Goal: Information Seeking & Learning: Compare options

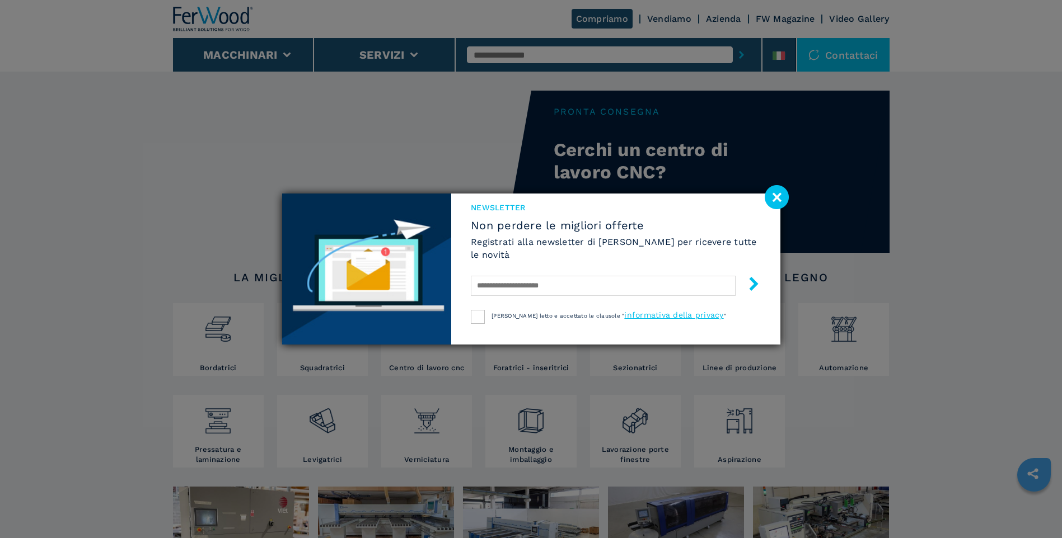
click at [774, 197] on image at bounding box center [777, 197] width 24 height 24
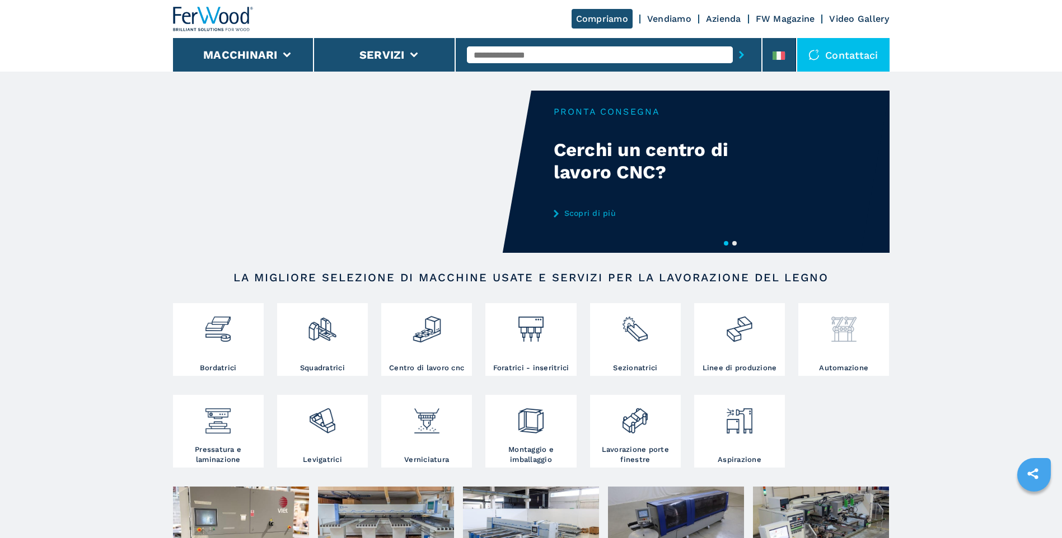
click at [845, 333] on img at bounding box center [844, 325] width 30 height 38
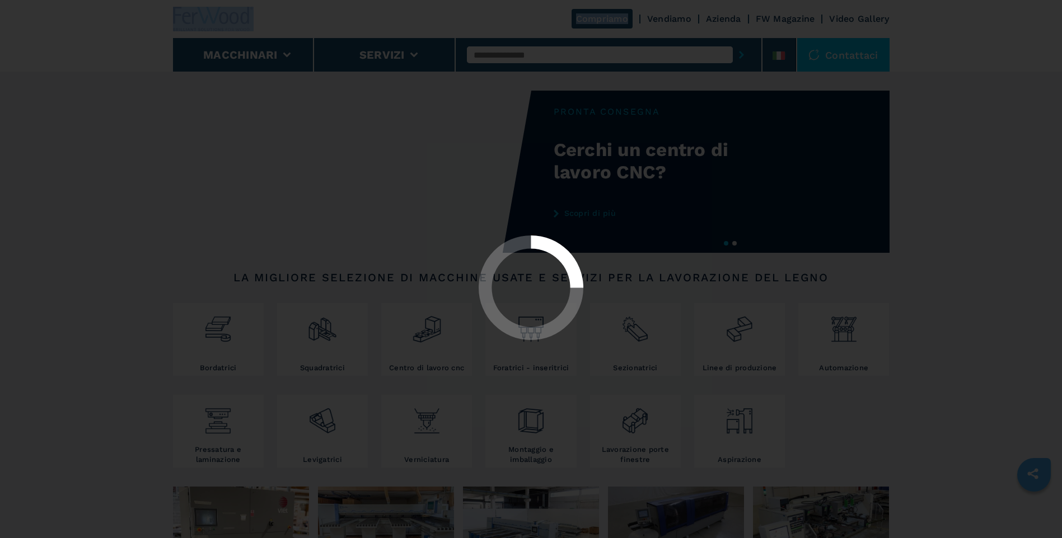
select select "**********"
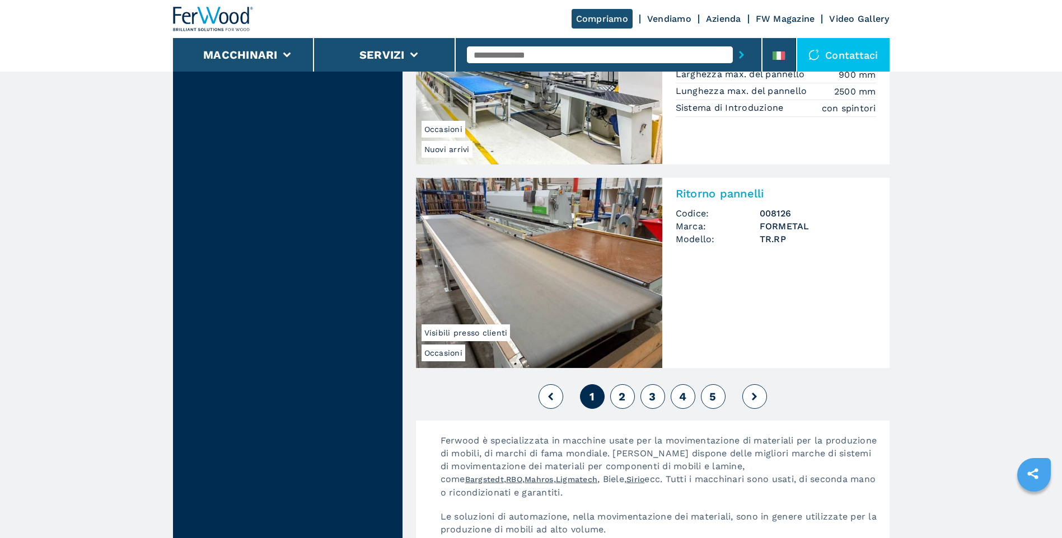
scroll to position [2463, 0]
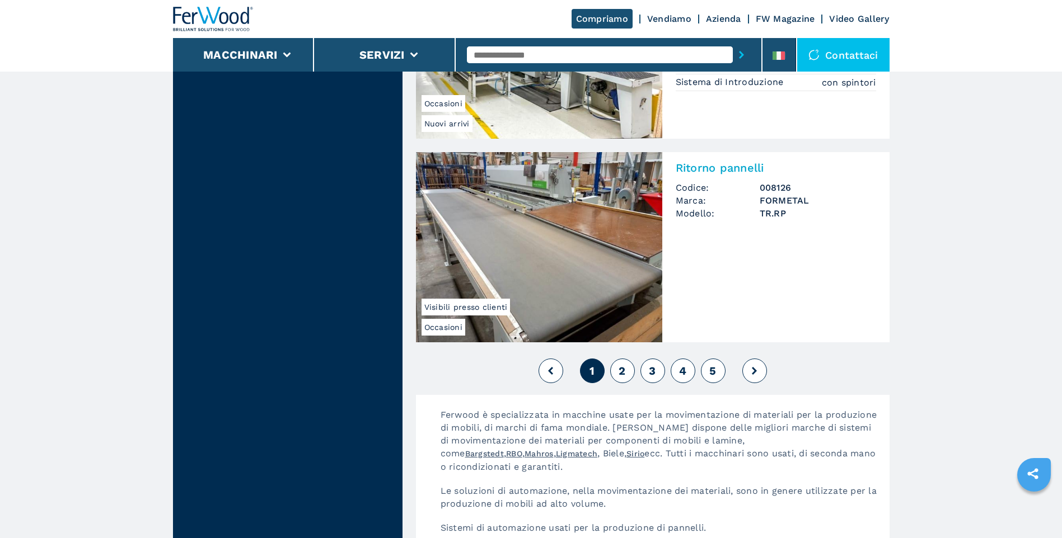
click at [626, 374] on button "2" at bounding box center [622, 371] width 25 height 25
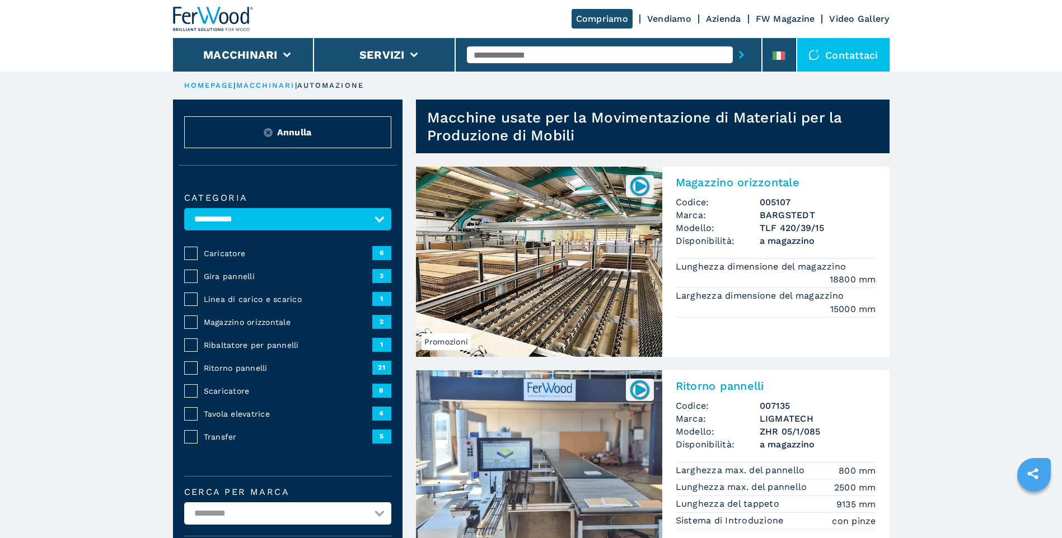
click at [588, 307] on img at bounding box center [539, 262] width 246 height 190
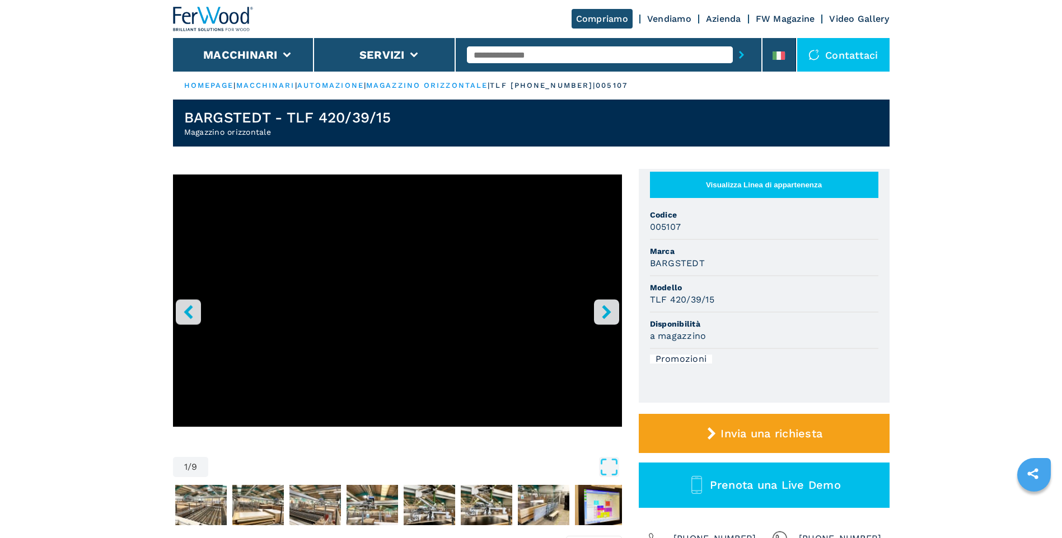
click at [607, 314] on icon "right-button" at bounding box center [606, 312] width 9 height 14
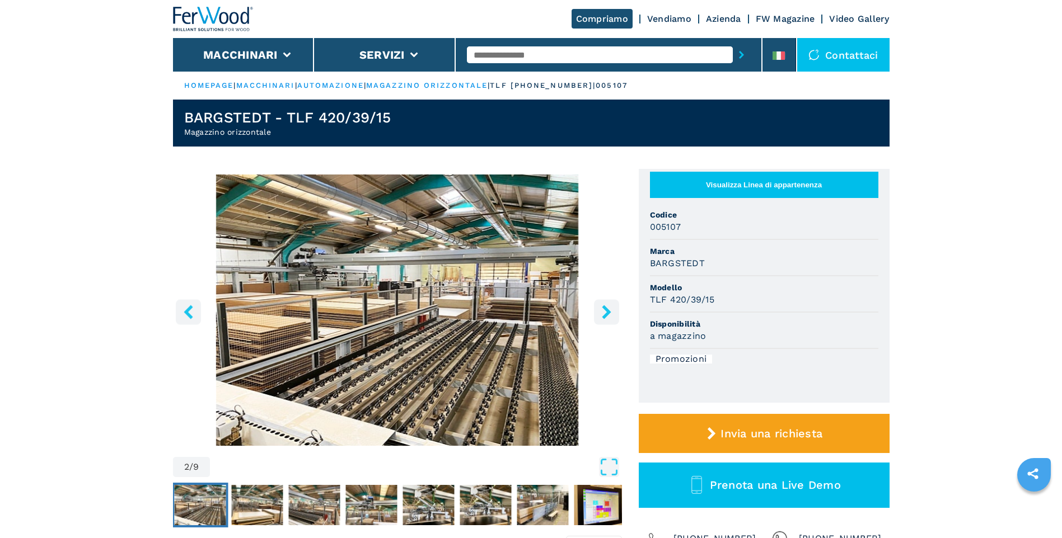
click at [607, 314] on icon "right-button" at bounding box center [606, 312] width 9 height 14
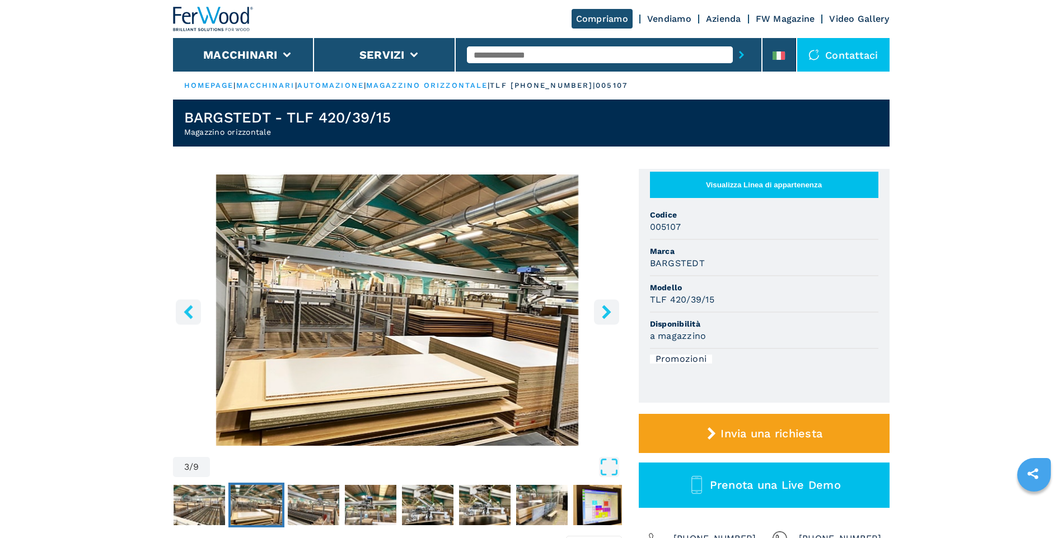
click at [607, 314] on icon "right-button" at bounding box center [606, 312] width 9 height 14
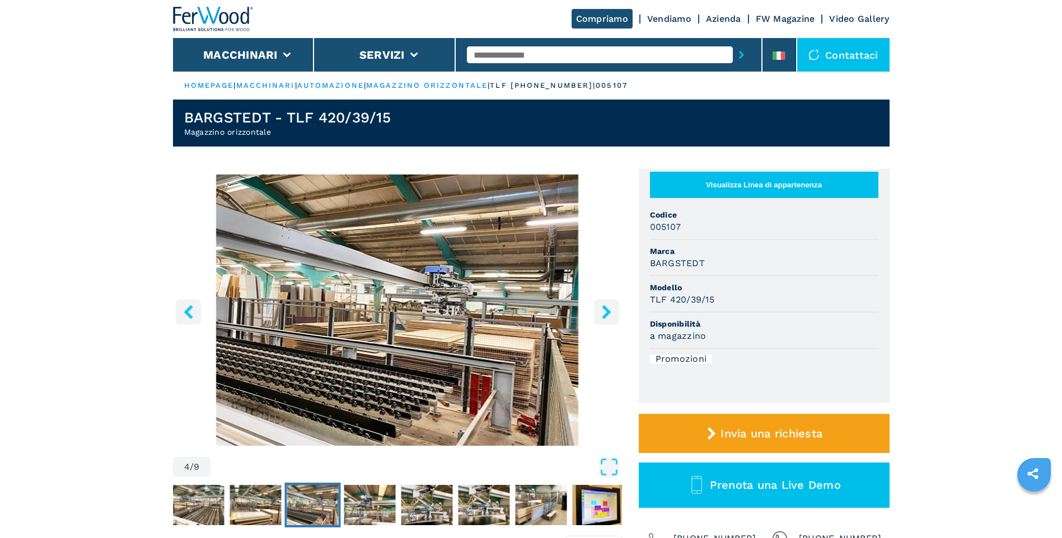
click at [607, 314] on icon "right-button" at bounding box center [606, 312] width 9 height 14
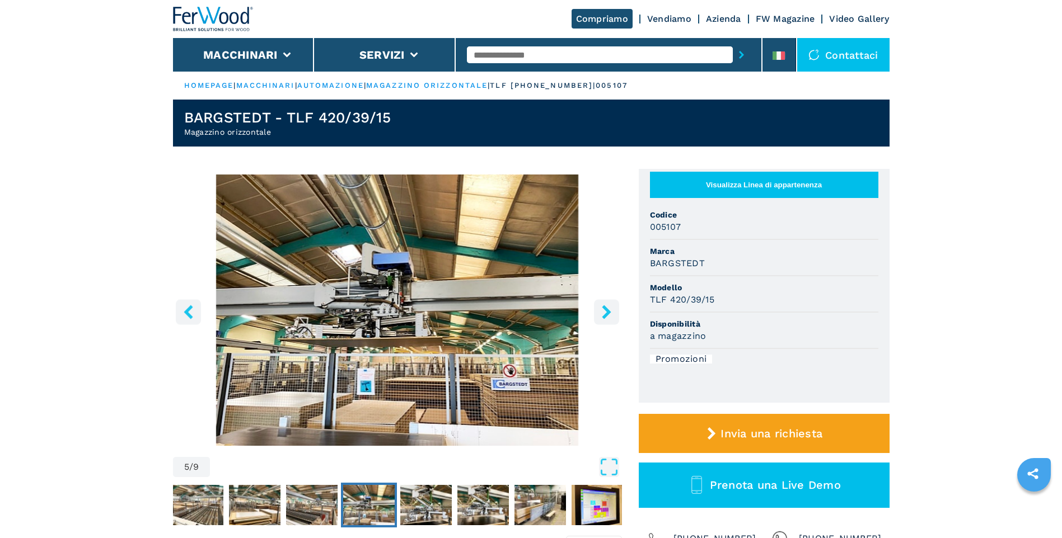
click at [606, 311] on icon "right-button" at bounding box center [606, 312] width 9 height 14
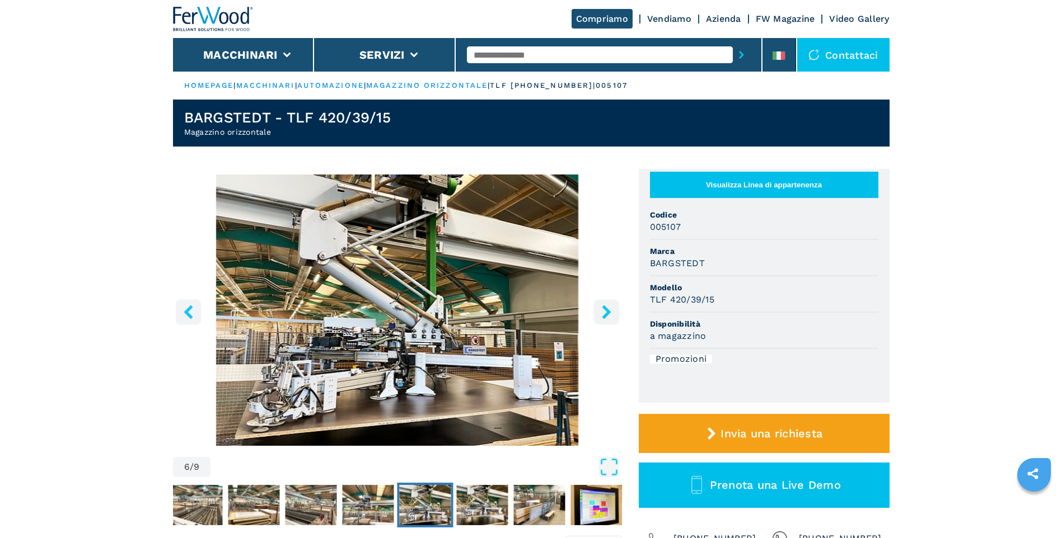
click at [606, 315] on icon "right-button" at bounding box center [606, 312] width 9 height 14
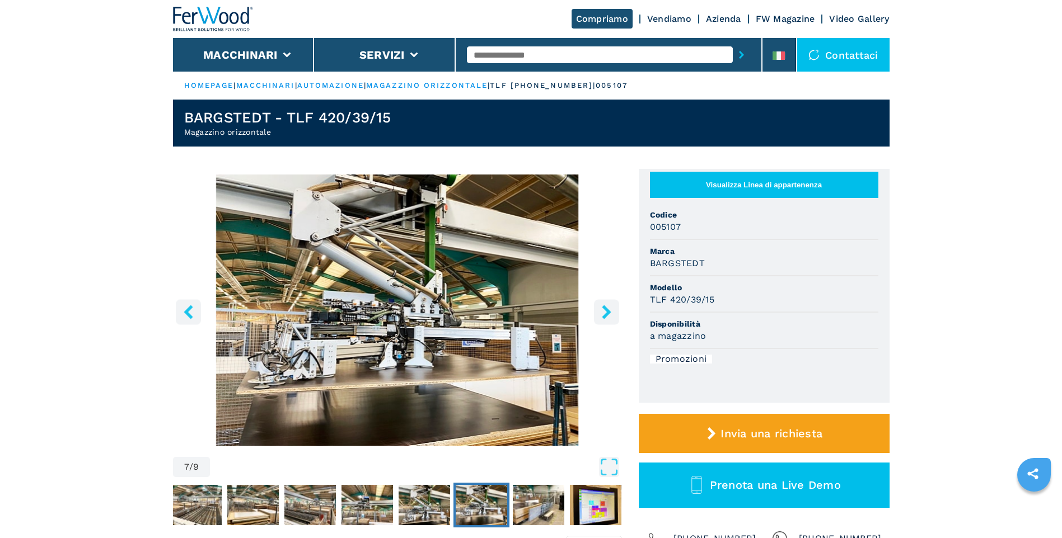
click at [610, 315] on icon "right-button" at bounding box center [607, 312] width 14 height 14
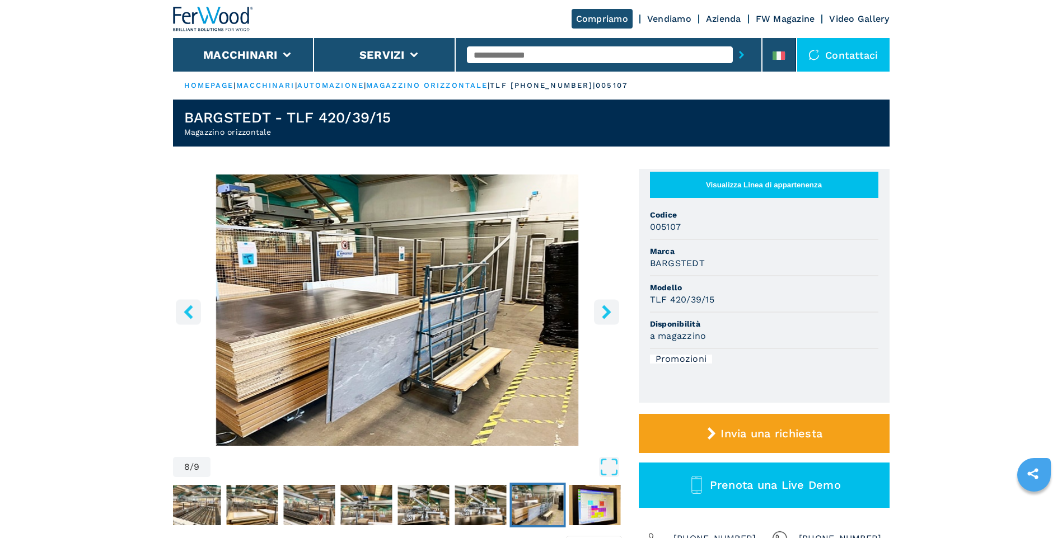
click at [609, 314] on icon "right-button" at bounding box center [607, 312] width 14 height 14
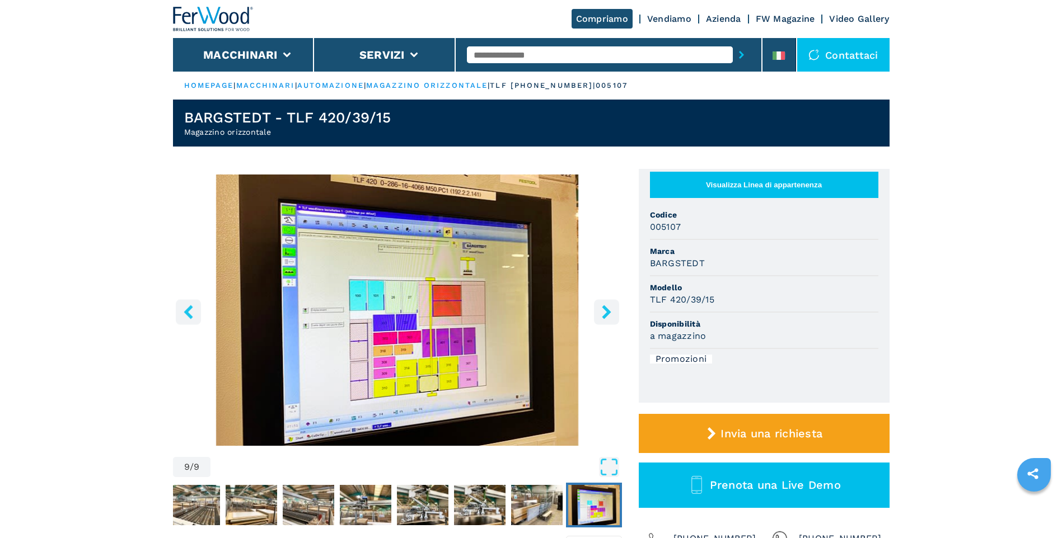
click at [609, 314] on icon "right-button" at bounding box center [607, 312] width 14 height 14
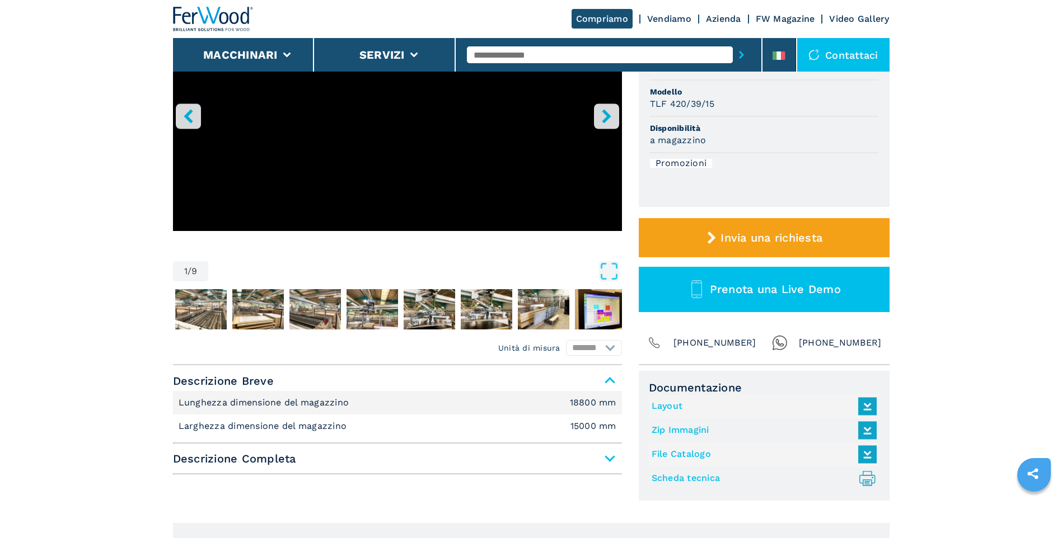
scroll to position [224, 0]
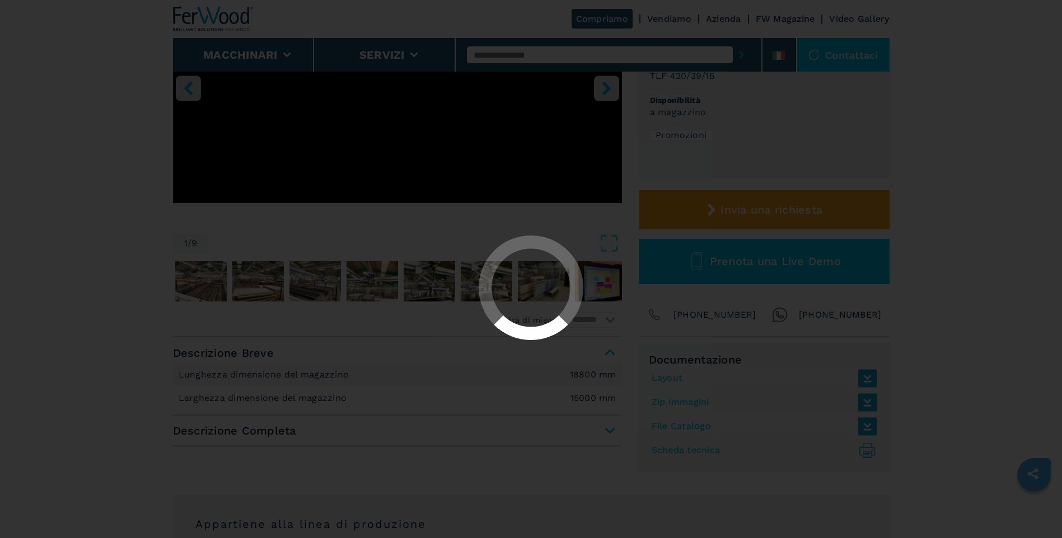
select select "**********"
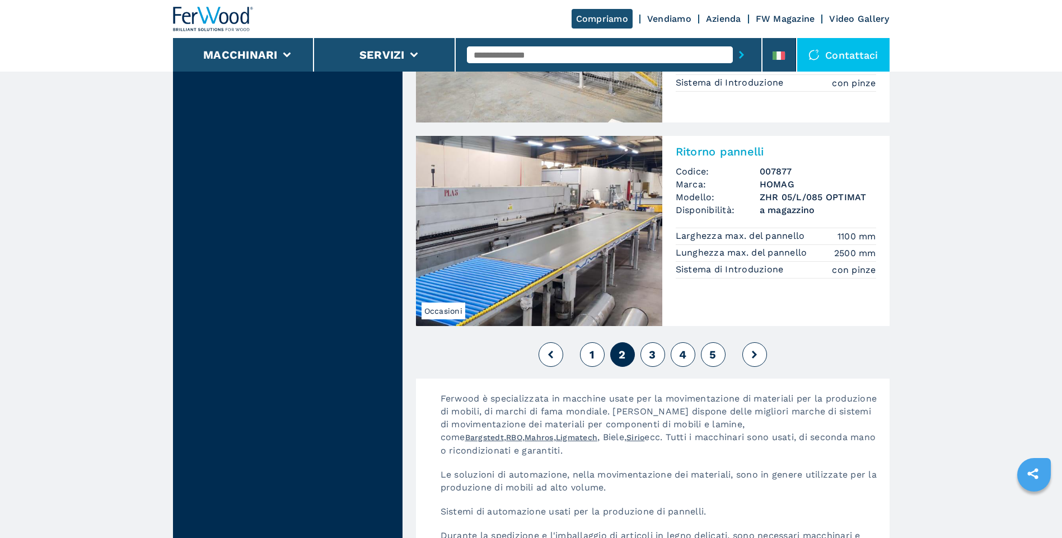
scroll to position [2463, 0]
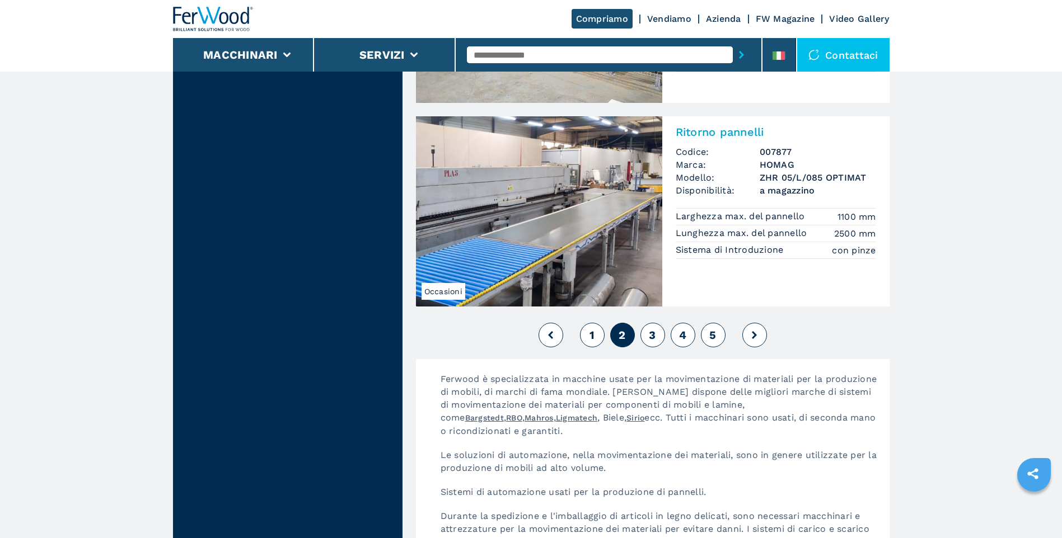
click at [654, 332] on span "3" at bounding box center [652, 335] width 7 height 13
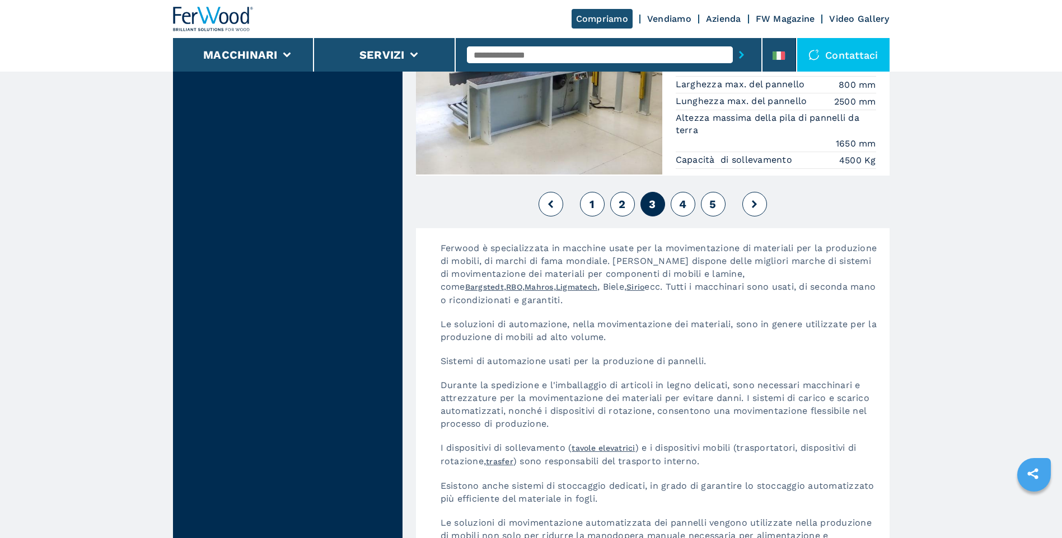
scroll to position [2631, 0]
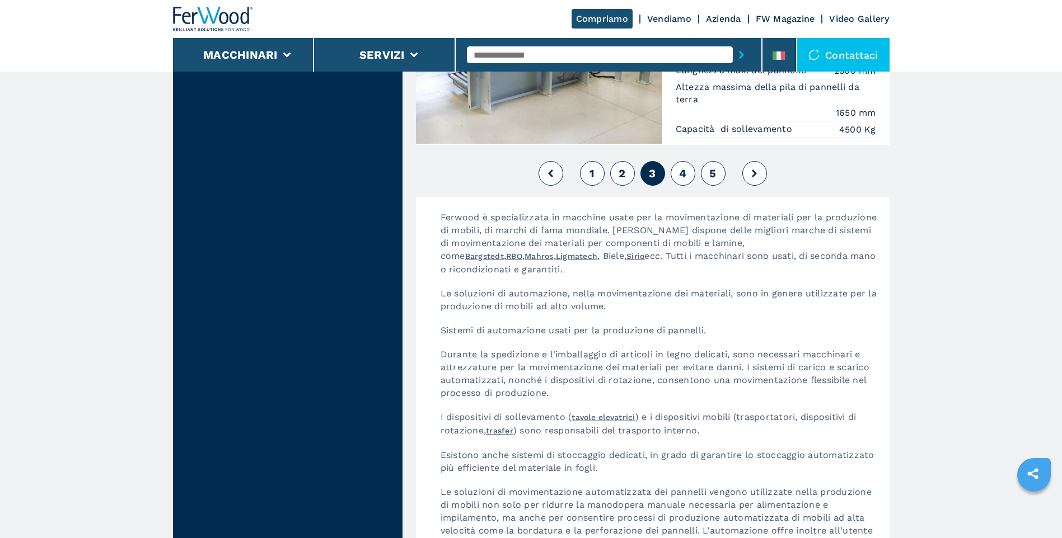
click at [680, 174] on span "4" at bounding box center [682, 173] width 7 height 13
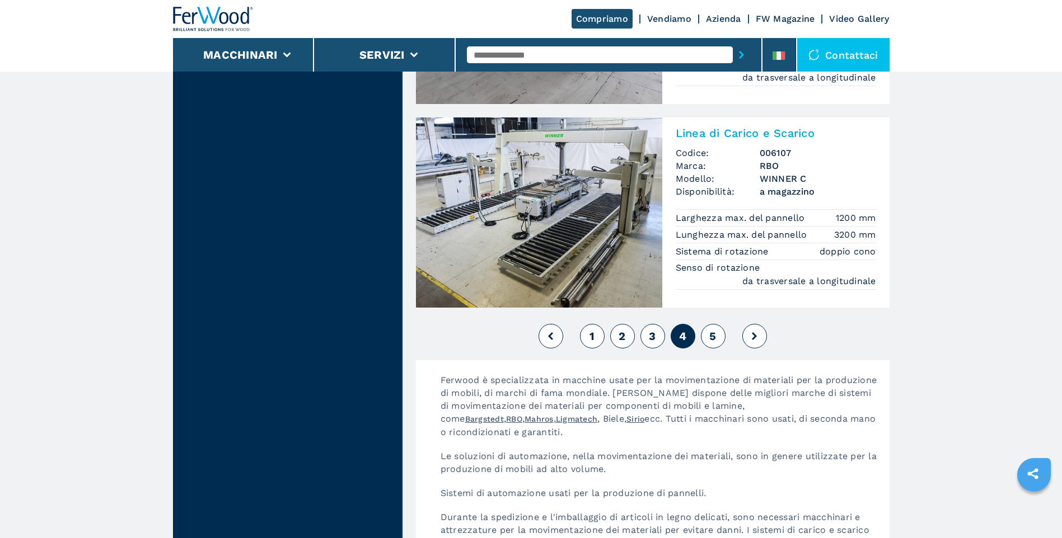
scroll to position [2519, 0]
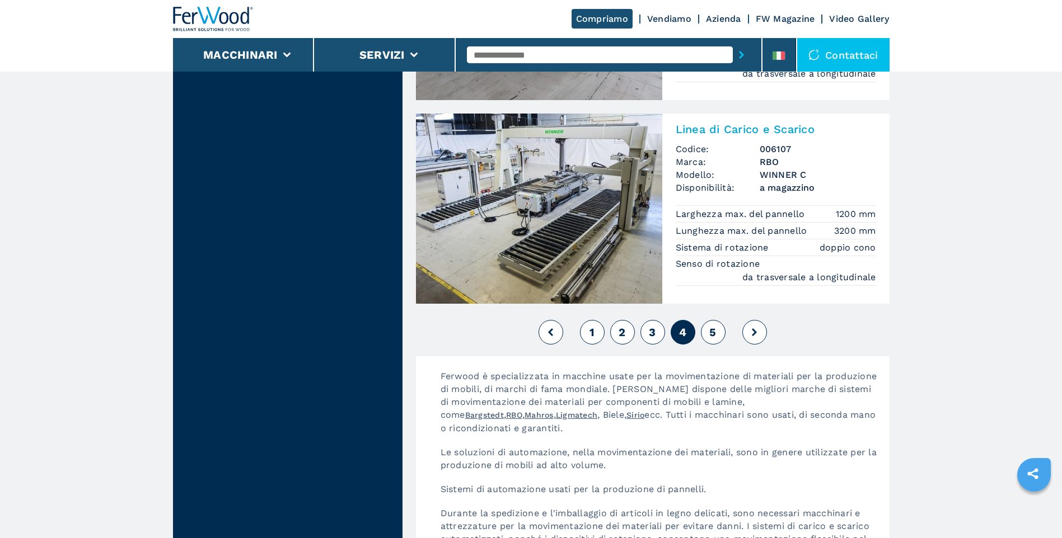
click at [711, 335] on span "5" at bounding box center [712, 332] width 7 height 13
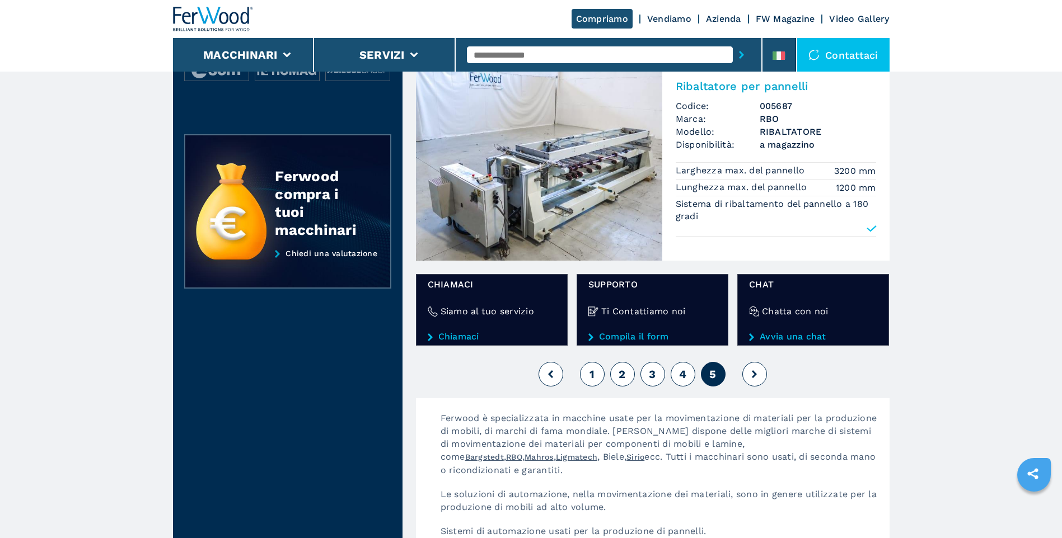
scroll to position [560, 0]
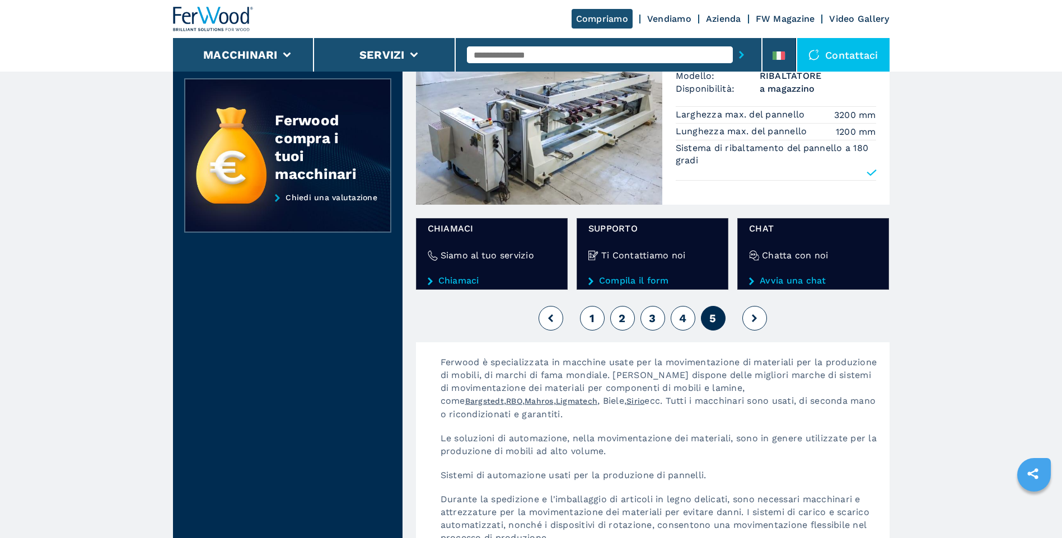
click at [753, 317] on icon at bounding box center [754, 319] width 5 height 8
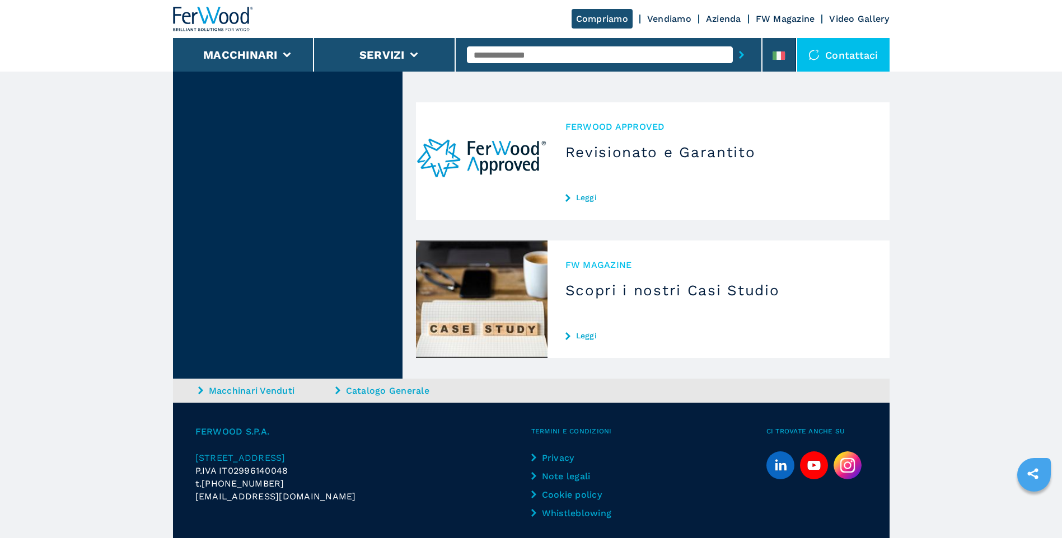
scroll to position [1446, 0]
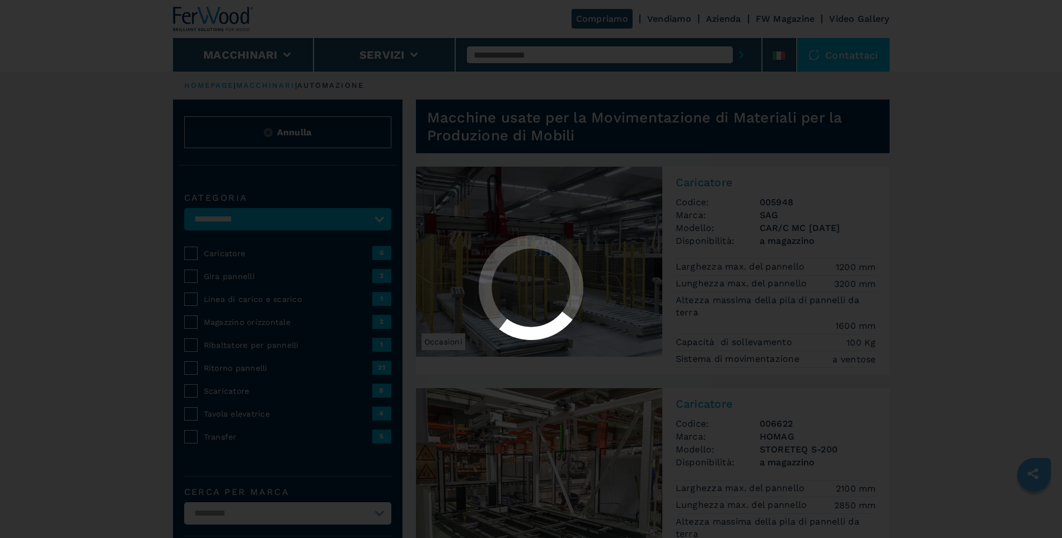
select select "**********"
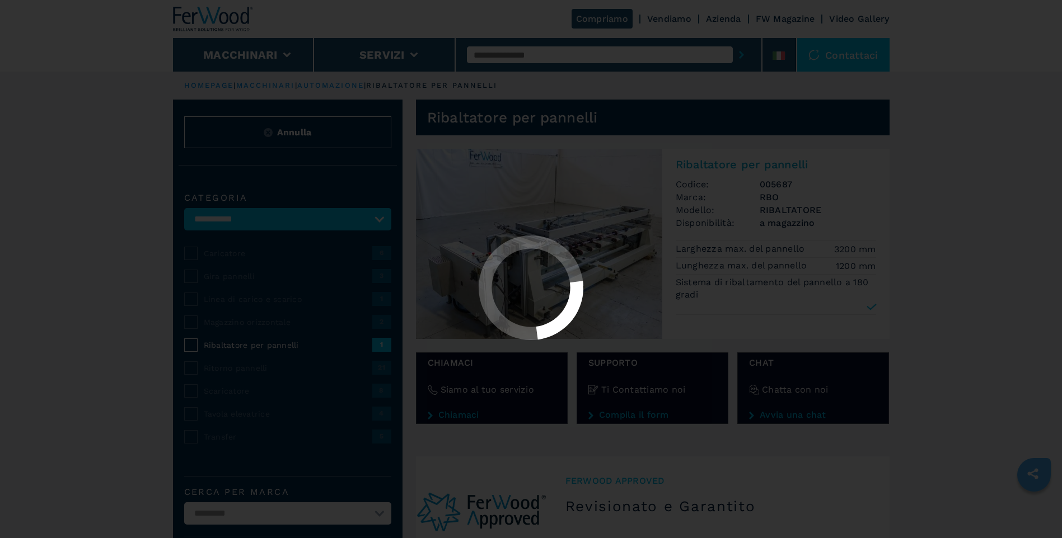
select select "**********"
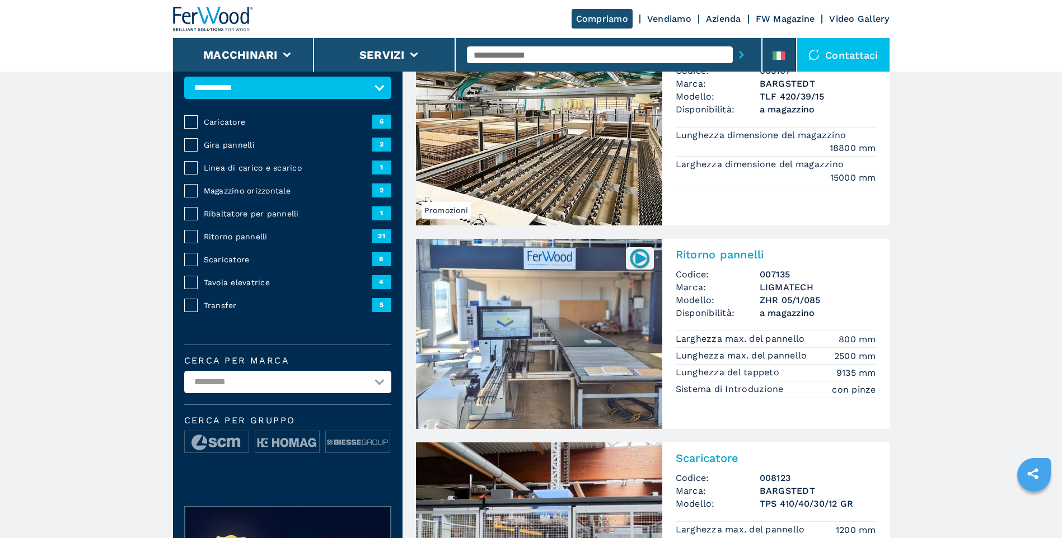
scroll to position [112, 0]
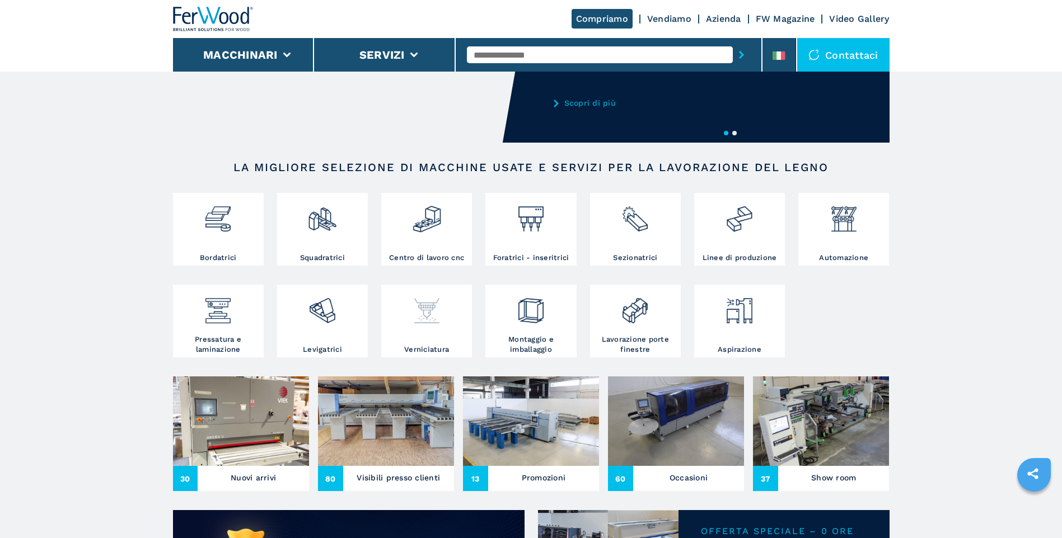
scroll to position [112, 0]
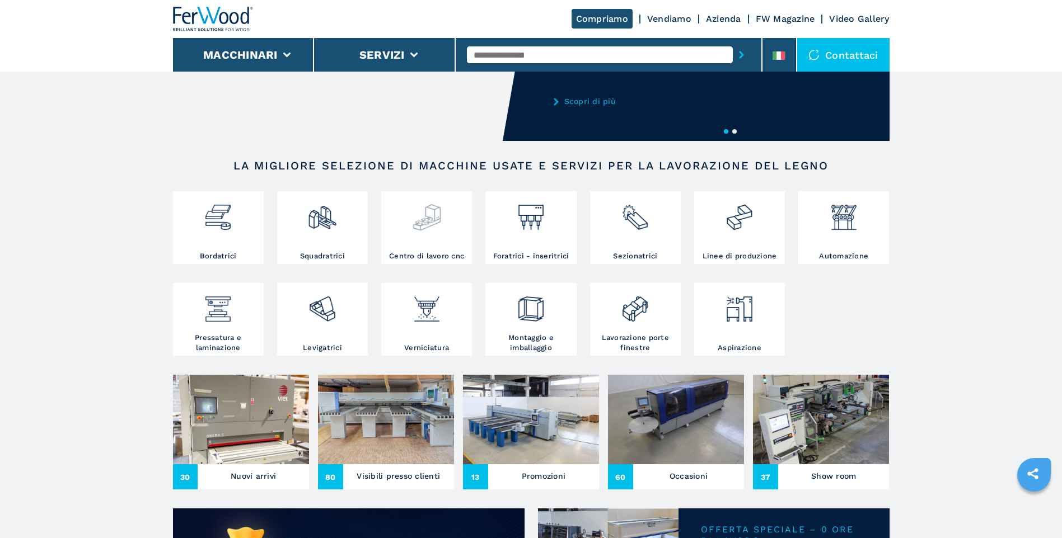
click at [413, 249] on div at bounding box center [426, 222] width 85 height 57
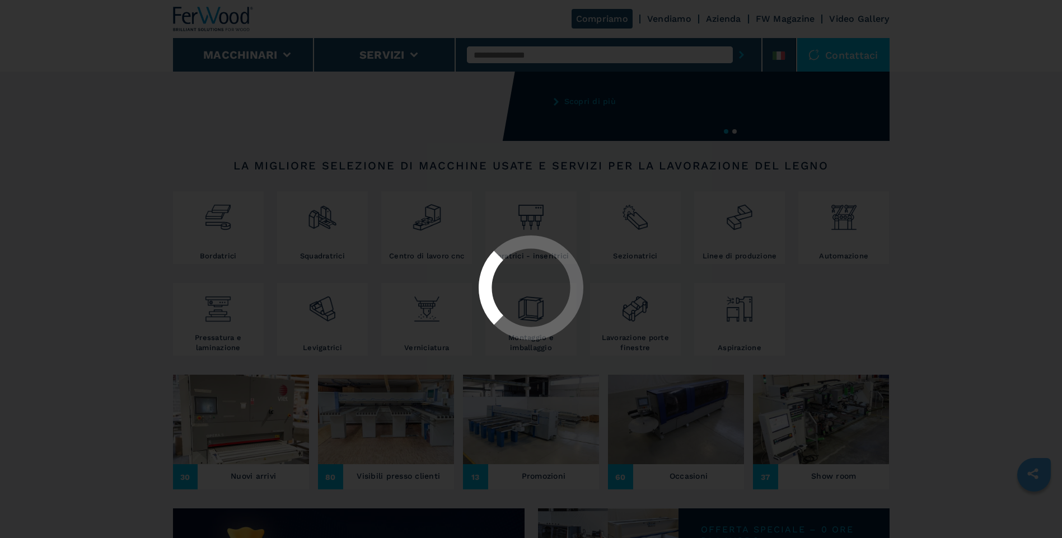
select select "**********"
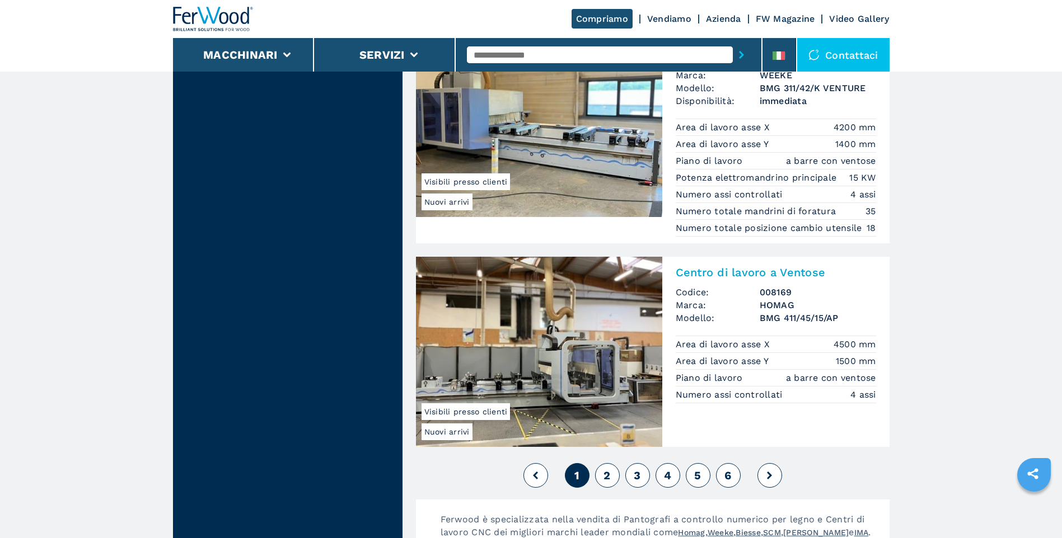
scroll to position [2687, 0]
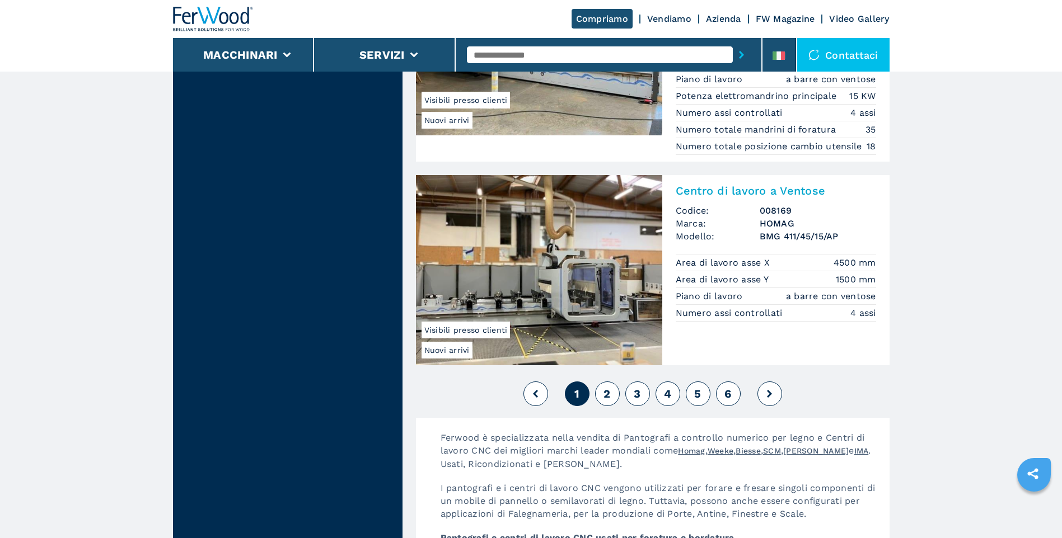
click at [603, 388] on span "2" at bounding box center [606, 393] width 7 height 13
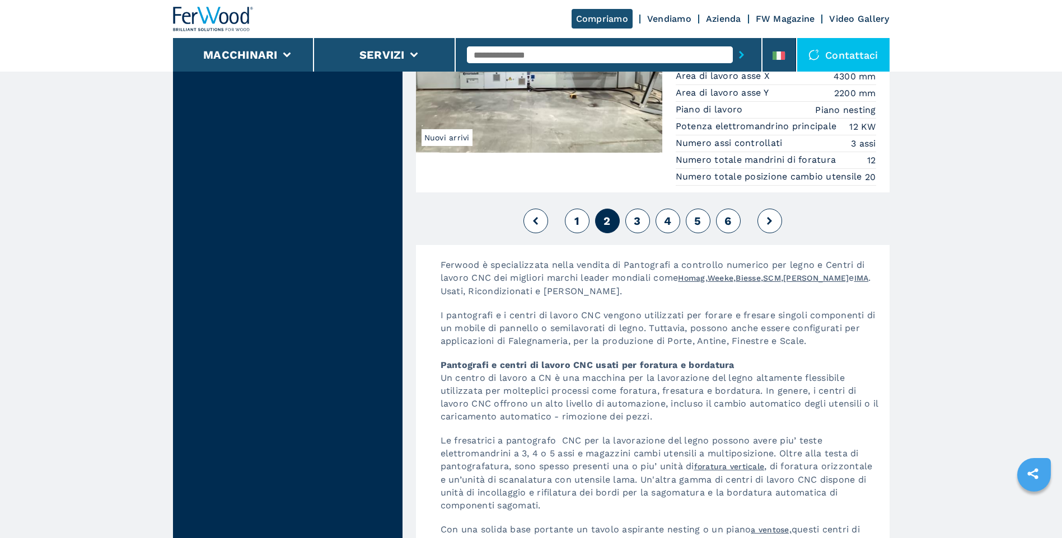
scroll to position [2855, 0]
click at [636, 228] on span "3" at bounding box center [637, 221] width 7 height 13
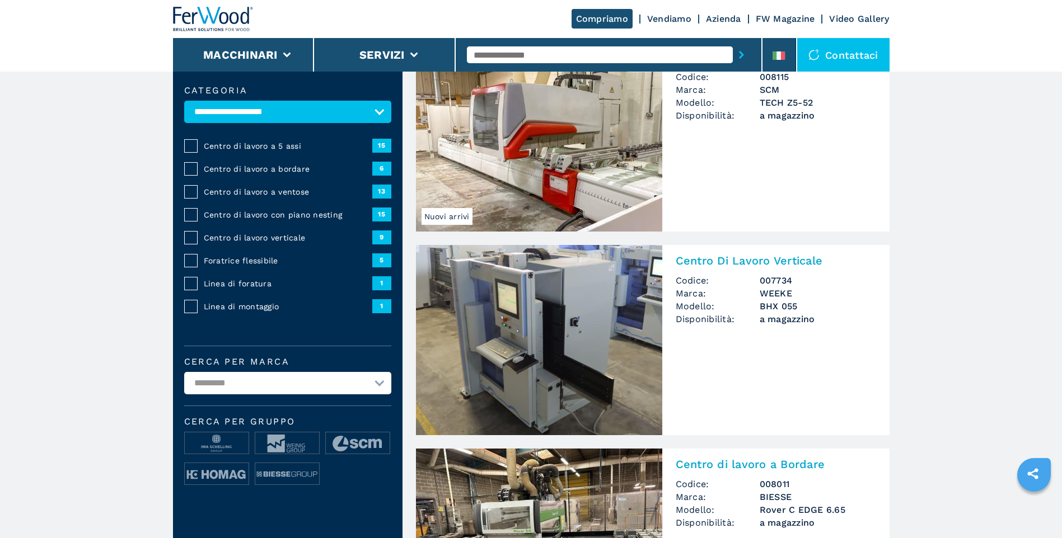
scroll to position [112, 0]
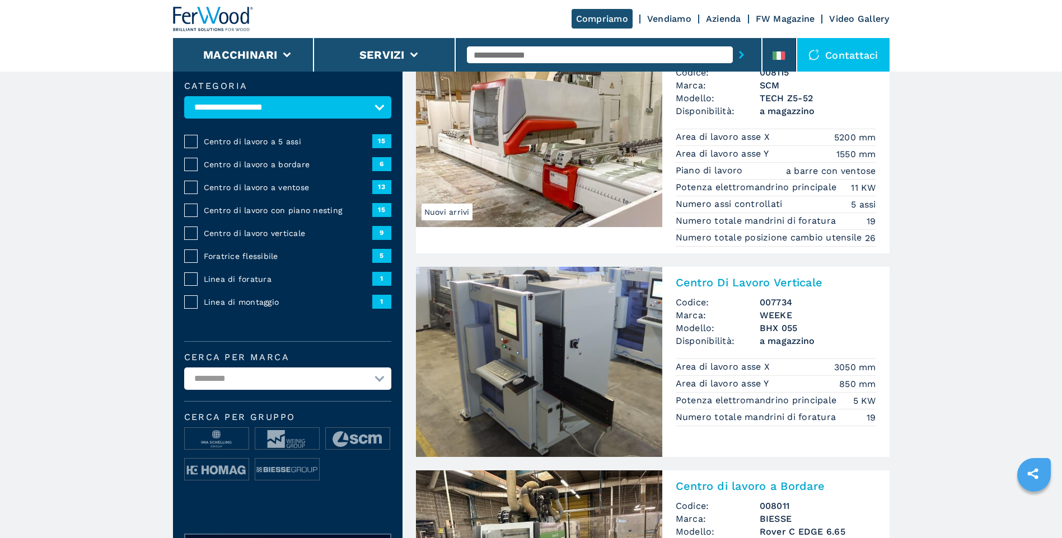
click at [566, 367] on img at bounding box center [539, 362] width 246 height 190
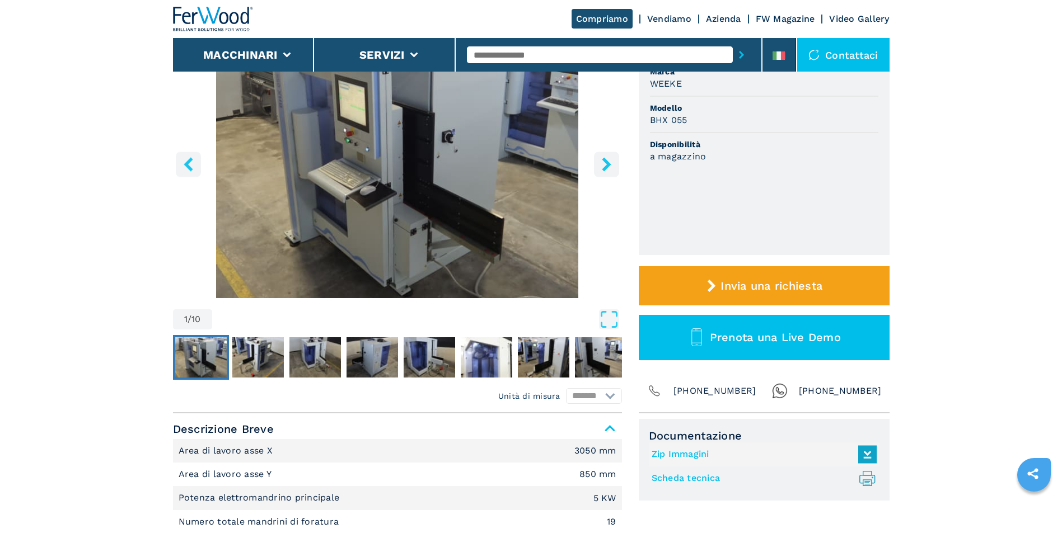
scroll to position [168, 0]
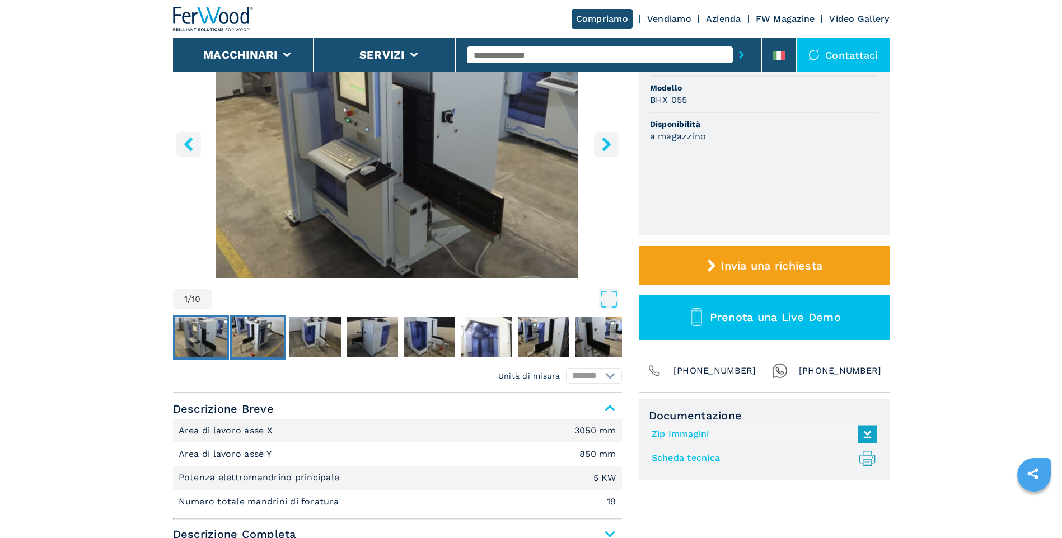
click at [240, 333] on img "Go to Slide 2" at bounding box center [257, 337] width 51 height 40
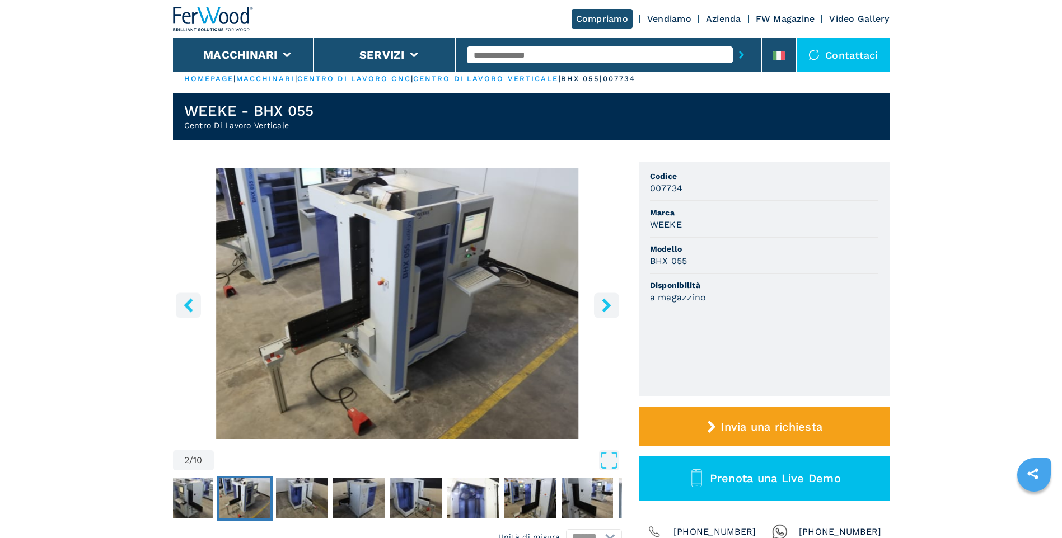
scroll to position [0, 0]
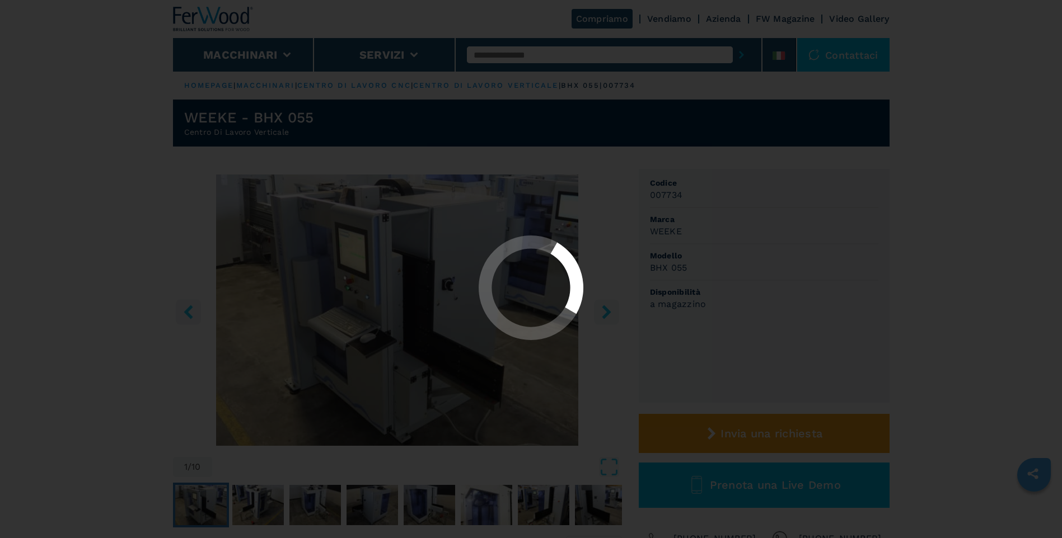
select select "**********"
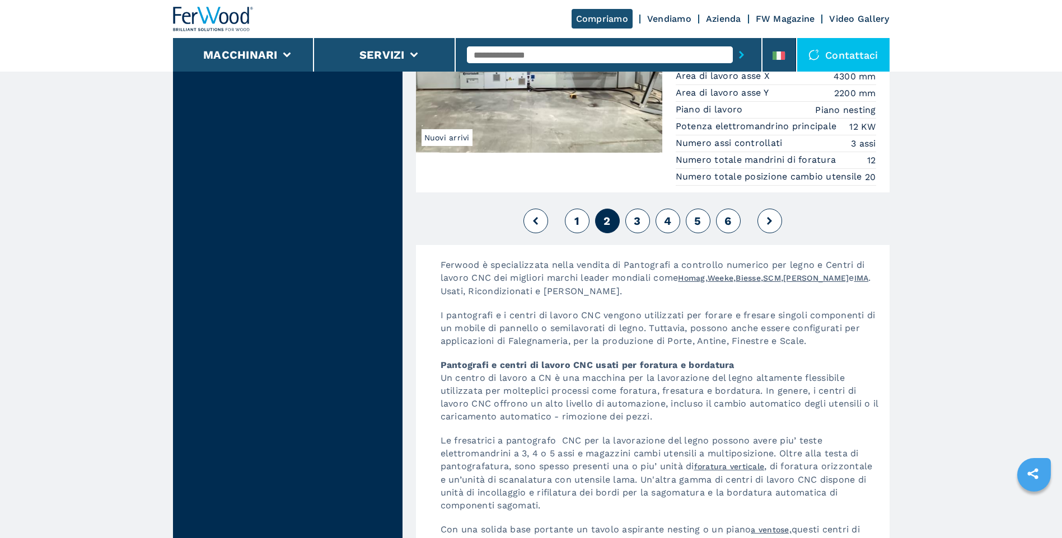
scroll to position [2855, 0]
click at [671, 228] on span "4" at bounding box center [667, 221] width 7 height 13
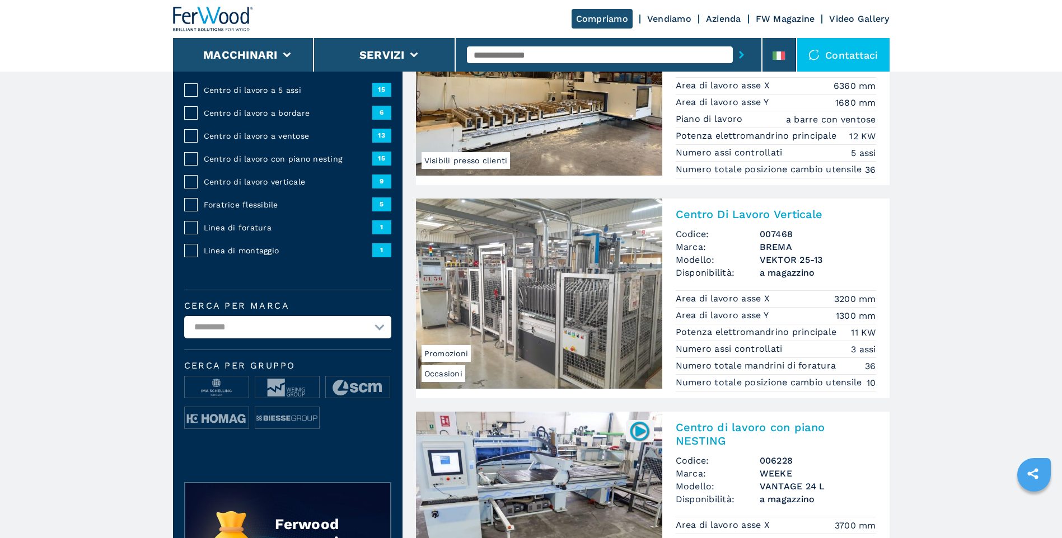
scroll to position [168, 0]
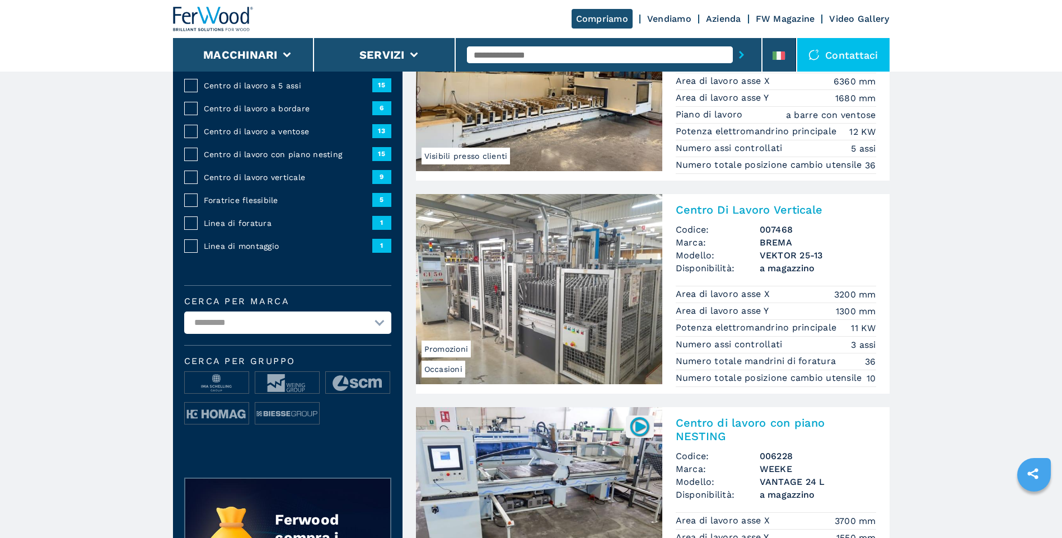
click at [546, 272] on img at bounding box center [539, 289] width 246 height 190
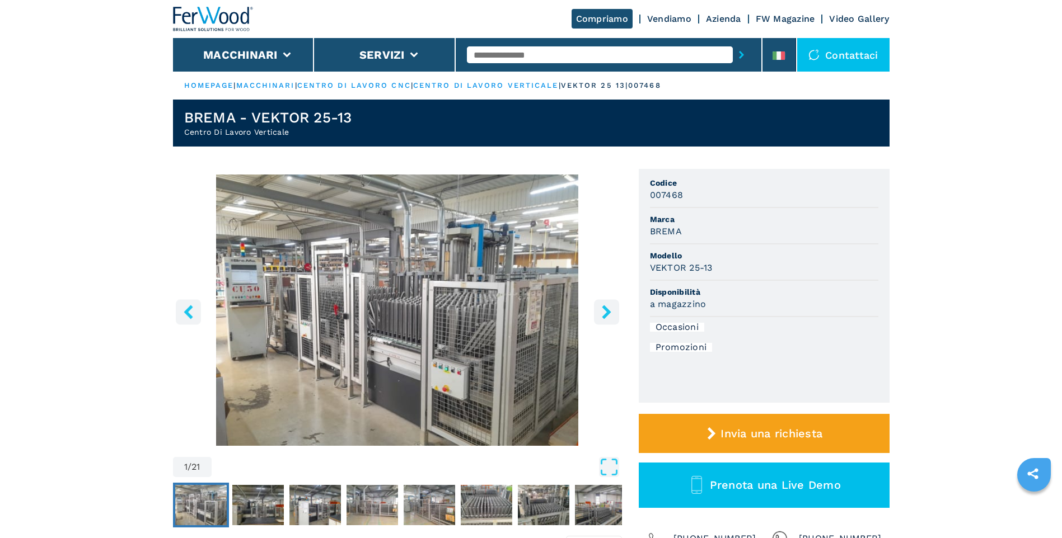
click at [609, 311] on icon "right-button" at bounding box center [606, 312] width 9 height 14
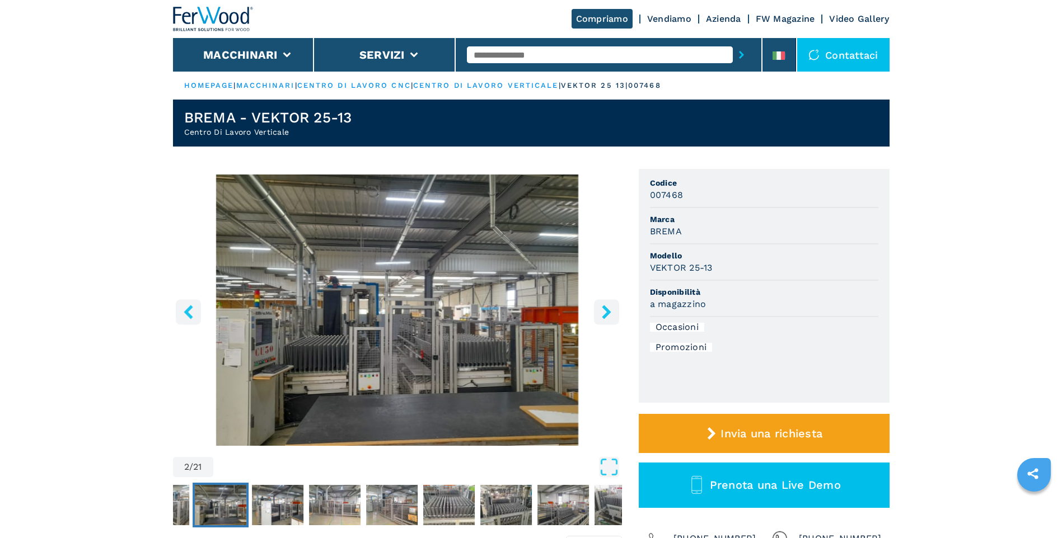
click at [609, 311] on icon "right-button" at bounding box center [606, 312] width 9 height 14
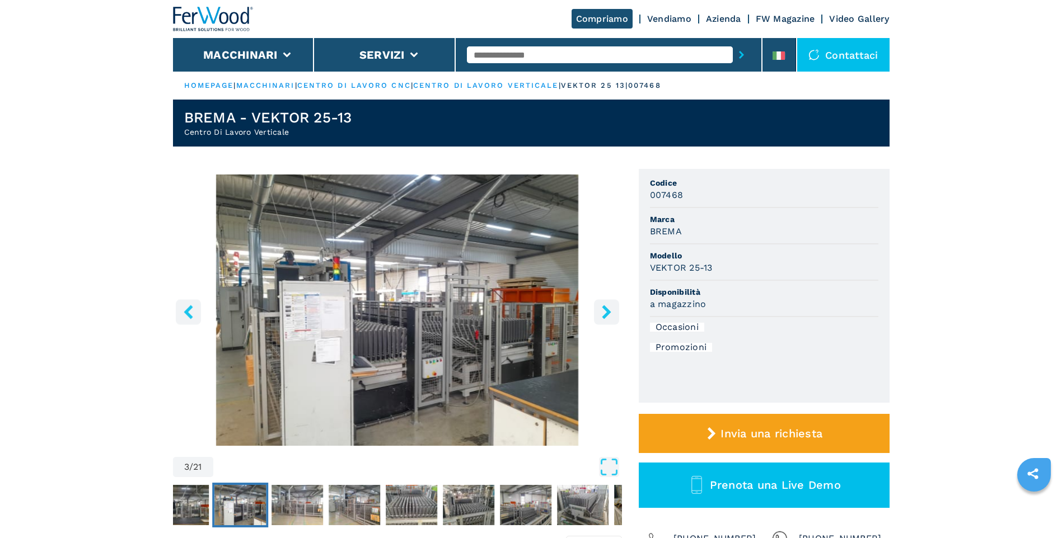
click at [609, 311] on icon "right-button" at bounding box center [606, 312] width 9 height 14
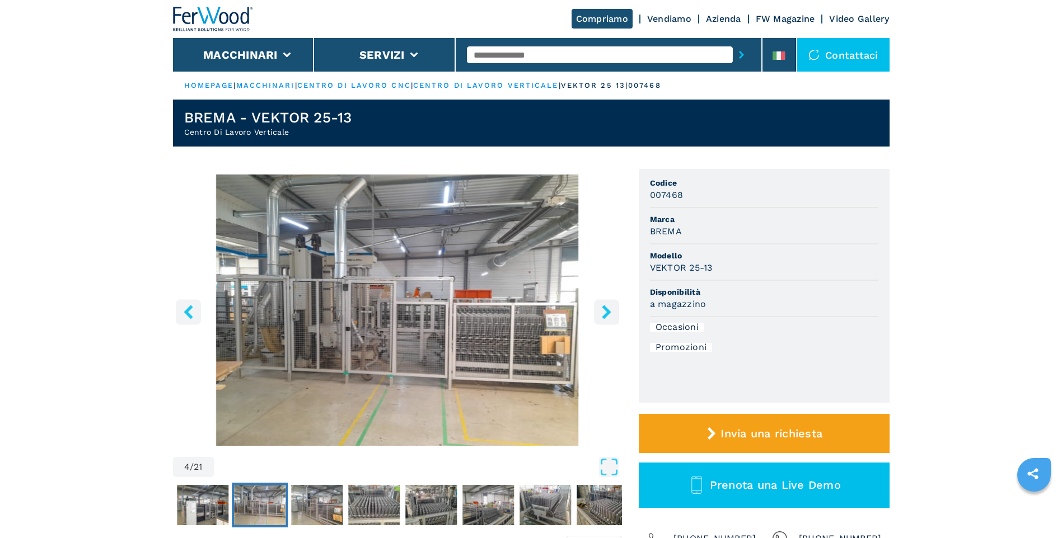
click at [609, 311] on icon "right-button" at bounding box center [606, 312] width 9 height 14
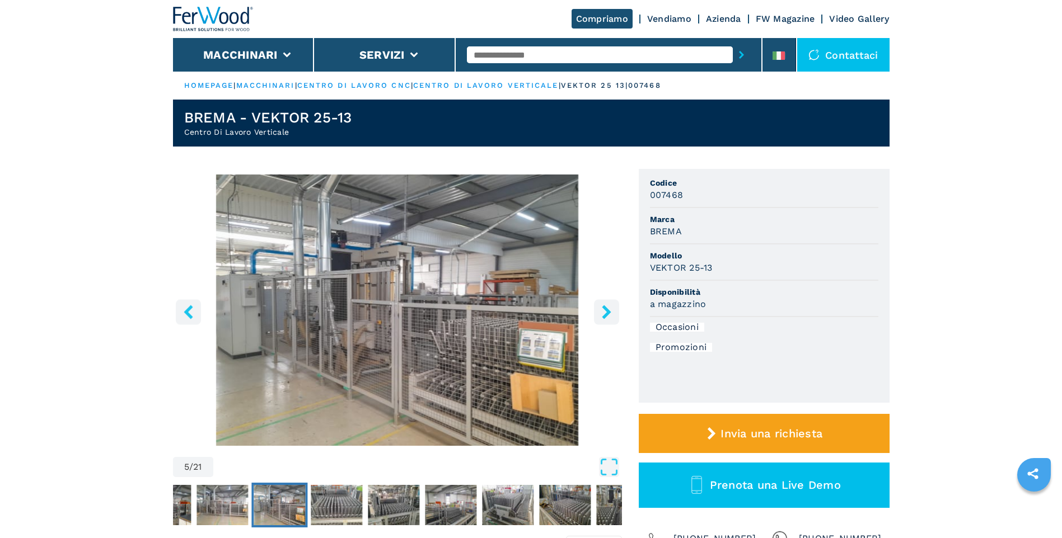
click at [609, 311] on icon "right-button" at bounding box center [606, 312] width 9 height 14
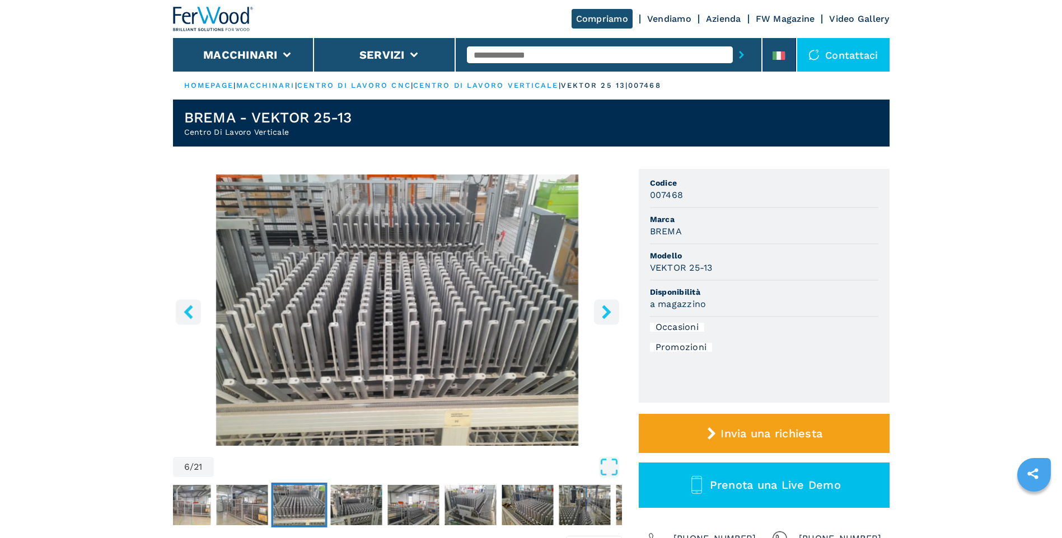
click at [608, 311] on icon "right-button" at bounding box center [606, 312] width 9 height 14
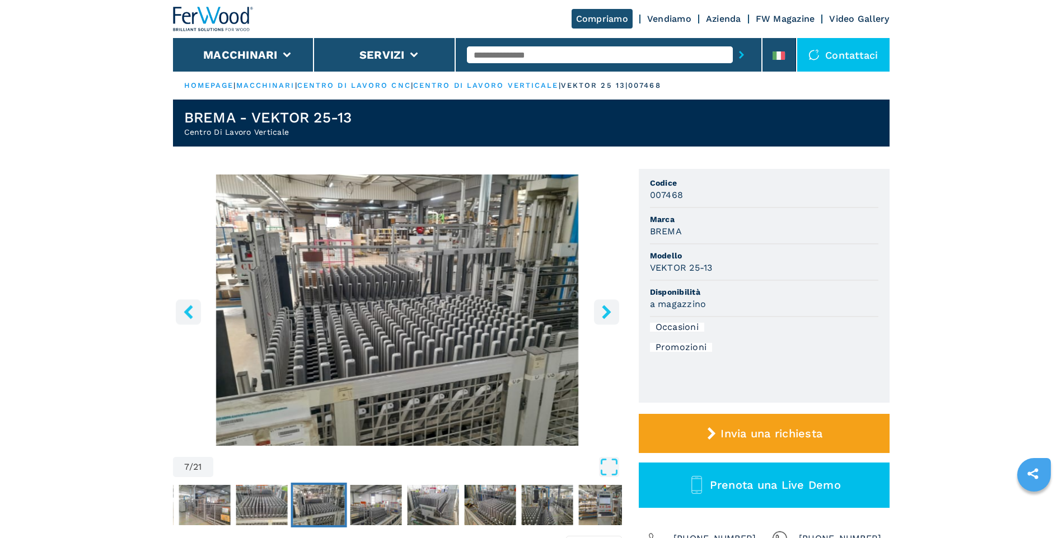
click at [608, 311] on icon "right-button" at bounding box center [606, 312] width 9 height 14
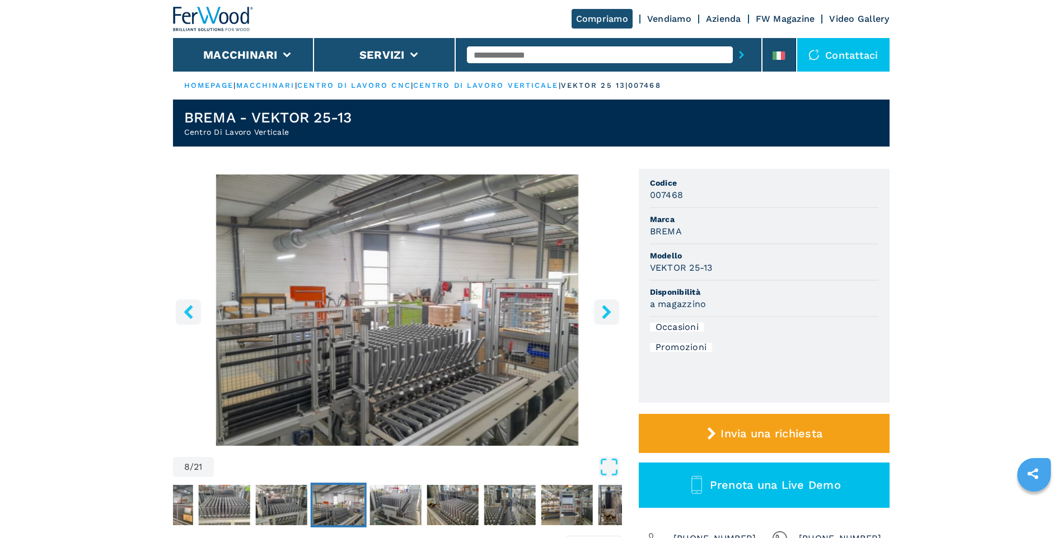
click at [608, 311] on icon "right-button" at bounding box center [606, 312] width 9 height 14
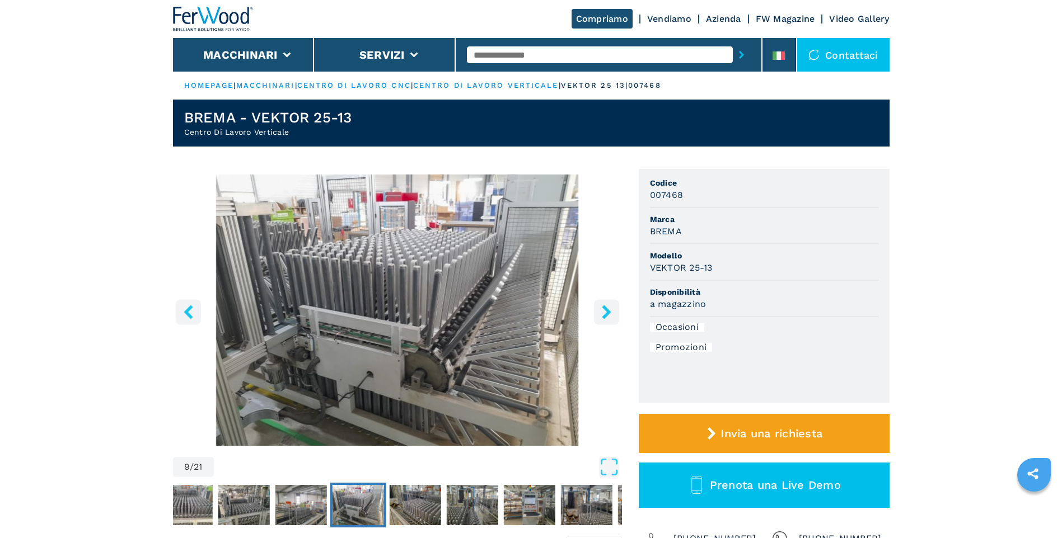
click at [607, 311] on icon "right-button" at bounding box center [606, 312] width 9 height 14
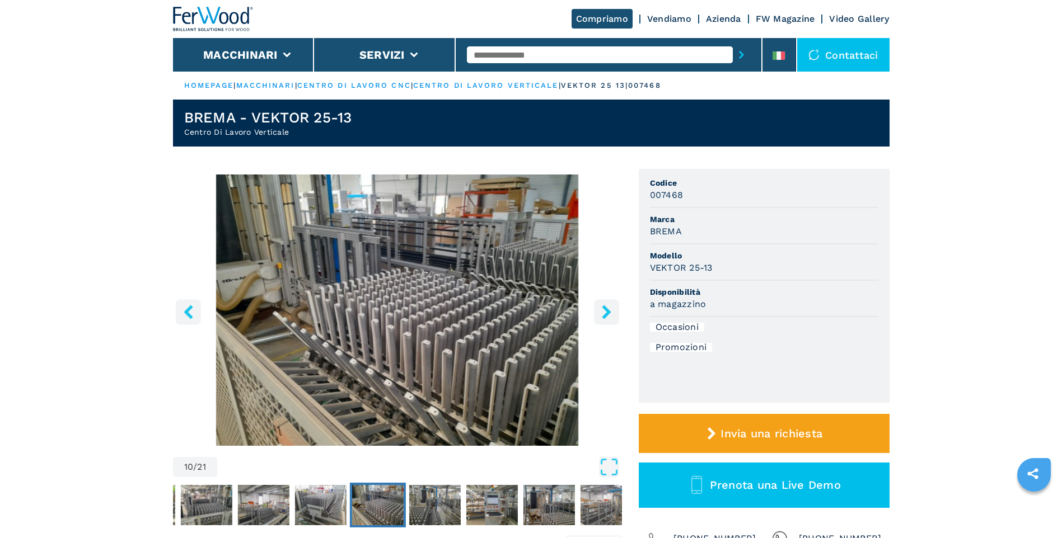
click at [607, 311] on icon "right-button" at bounding box center [606, 312] width 9 height 14
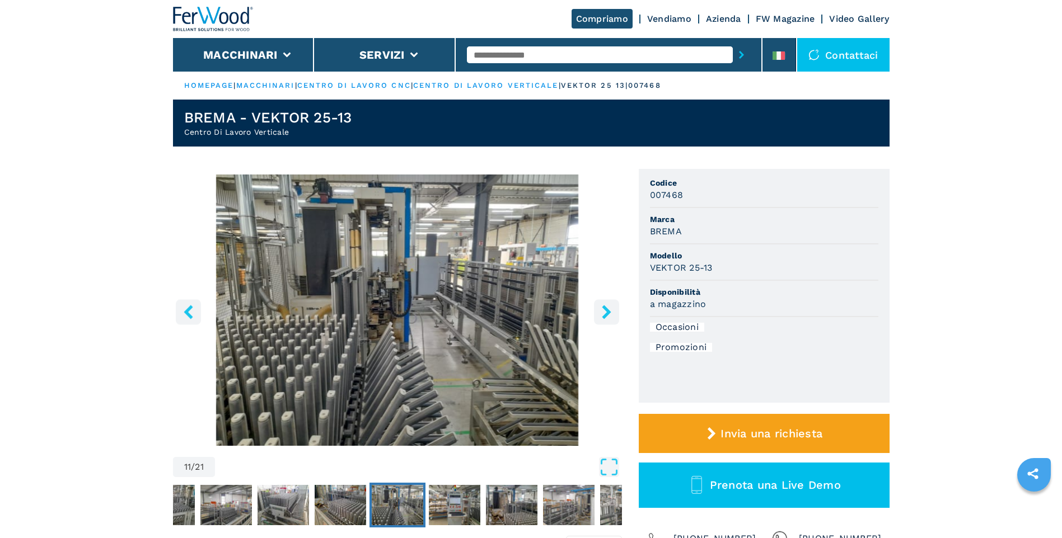
click at [606, 311] on icon "right-button" at bounding box center [606, 312] width 9 height 14
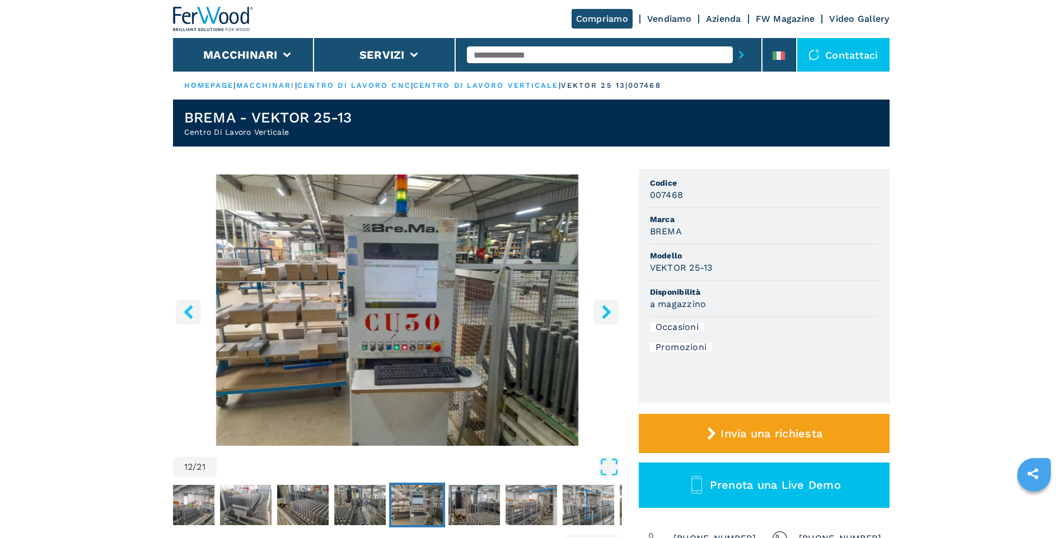
click at [605, 310] on icon "right-button" at bounding box center [606, 312] width 9 height 14
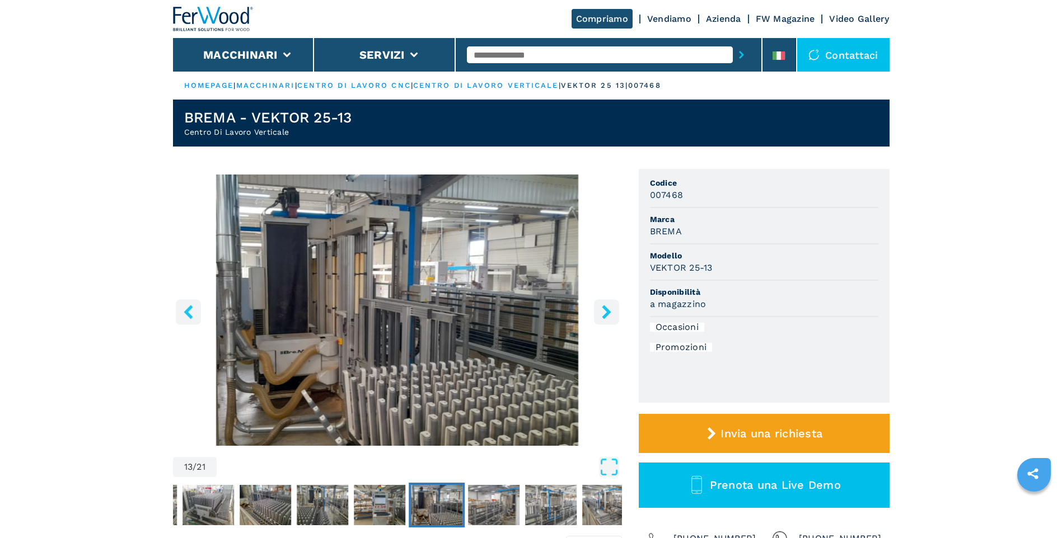
click at [605, 310] on icon "right-button" at bounding box center [606, 312] width 9 height 14
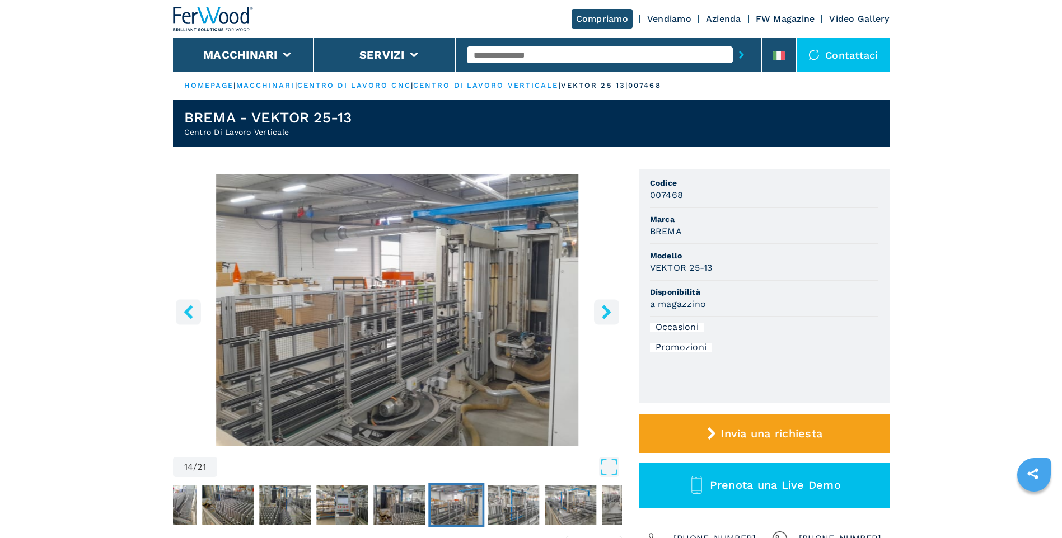
click at [607, 311] on icon "right-button" at bounding box center [606, 312] width 9 height 14
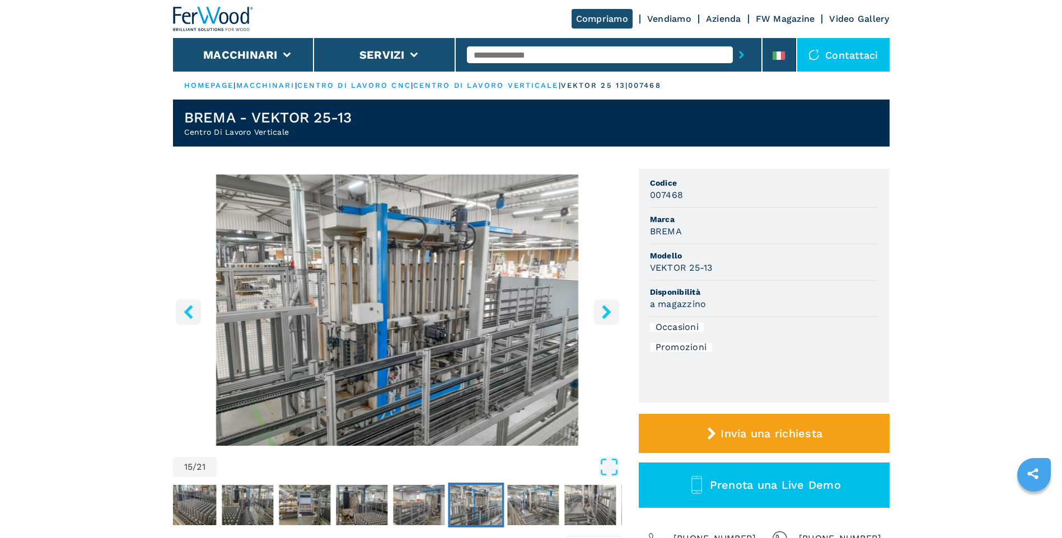
click at [606, 311] on icon "right-button" at bounding box center [606, 312] width 9 height 14
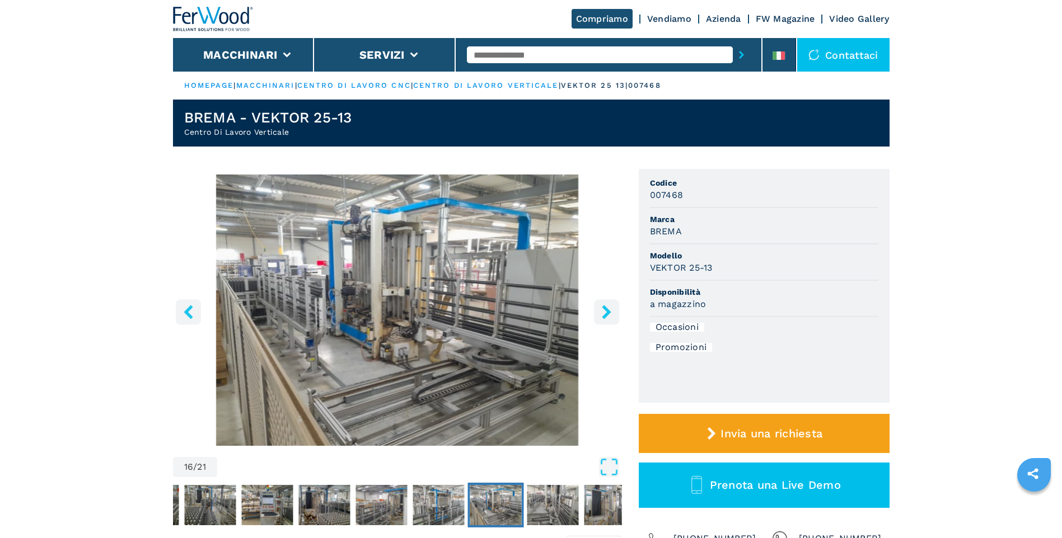
click at [606, 311] on icon "right-button" at bounding box center [606, 312] width 9 height 14
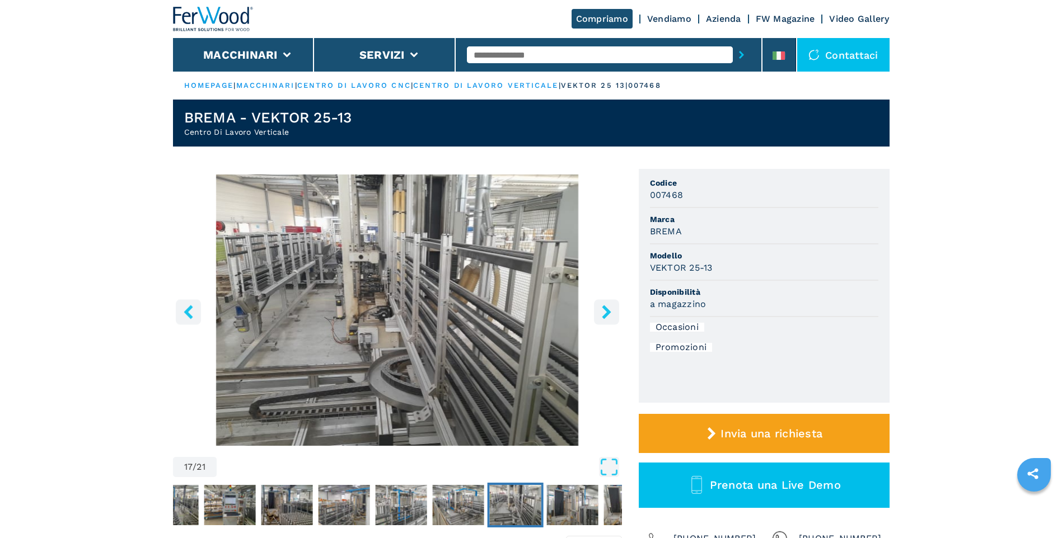
click at [606, 311] on icon "right-button" at bounding box center [606, 312] width 9 height 14
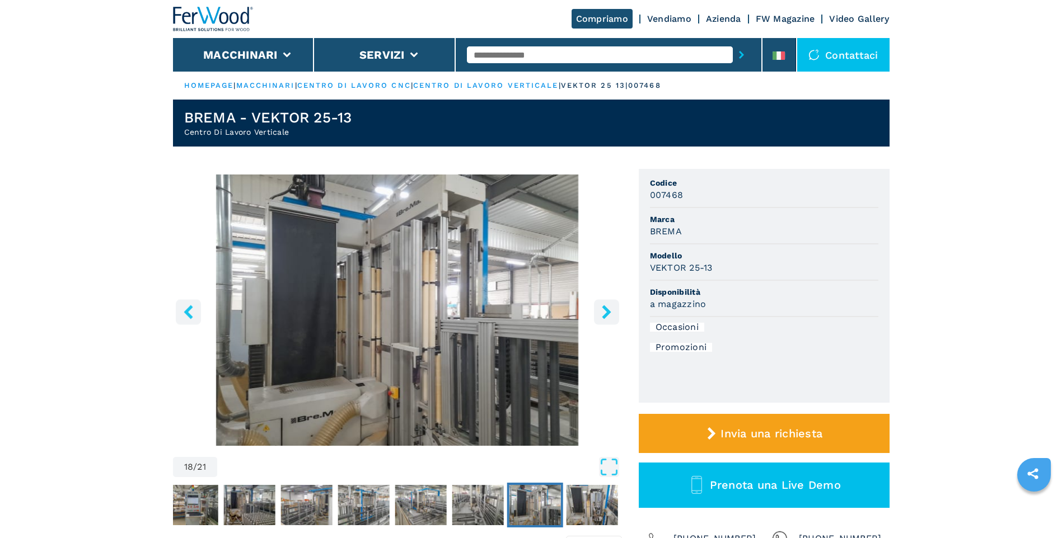
click at [606, 311] on icon "right-button" at bounding box center [606, 312] width 9 height 14
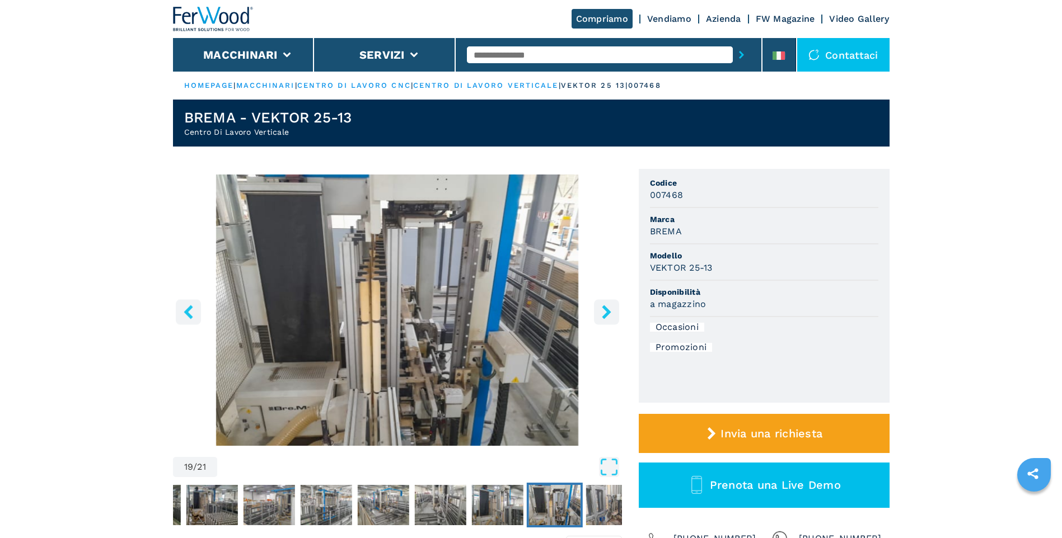
click at [606, 311] on icon "right-button" at bounding box center [606, 312] width 9 height 14
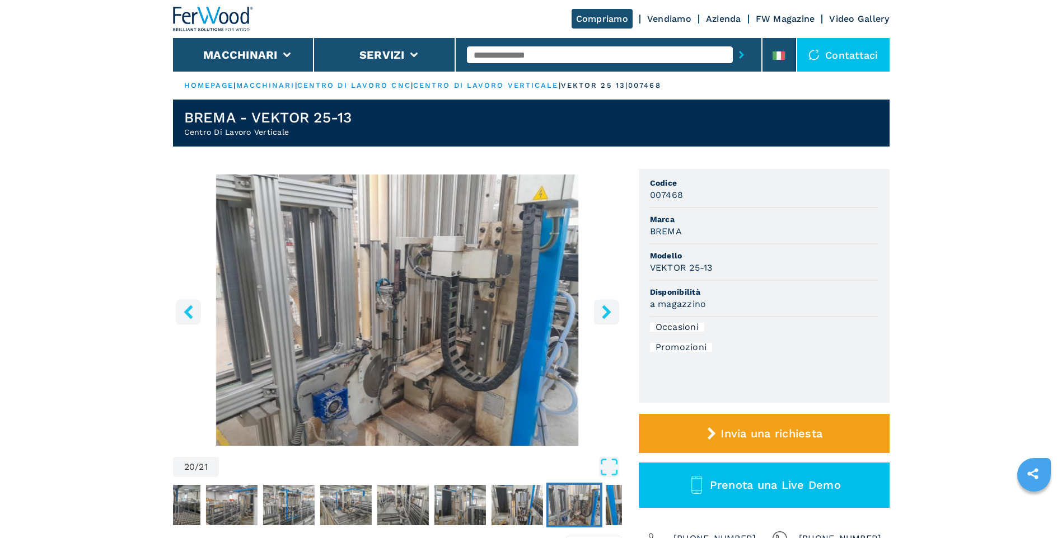
click at [606, 311] on icon "right-button" at bounding box center [606, 312] width 9 height 14
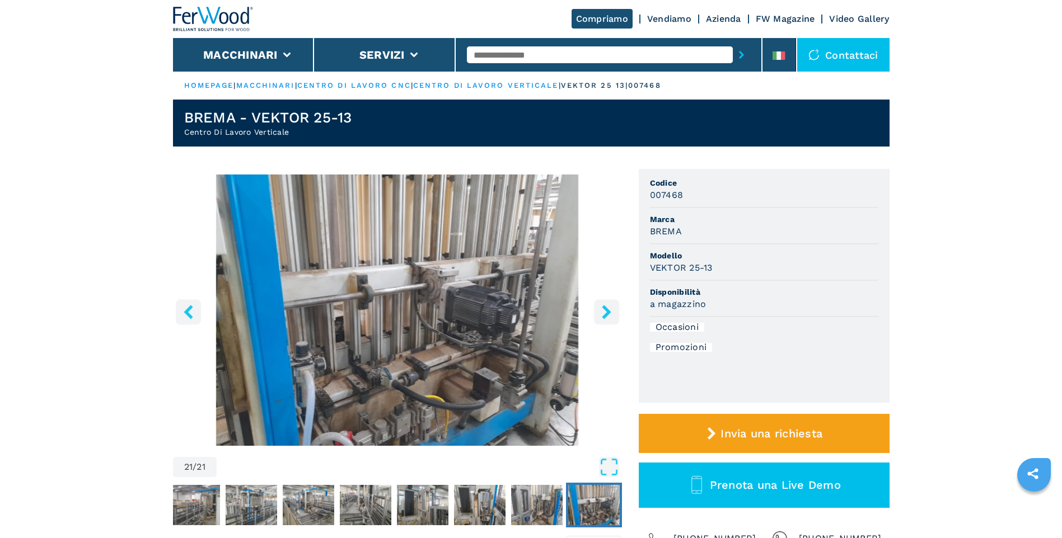
click at [606, 311] on icon "right-button" at bounding box center [606, 312] width 9 height 14
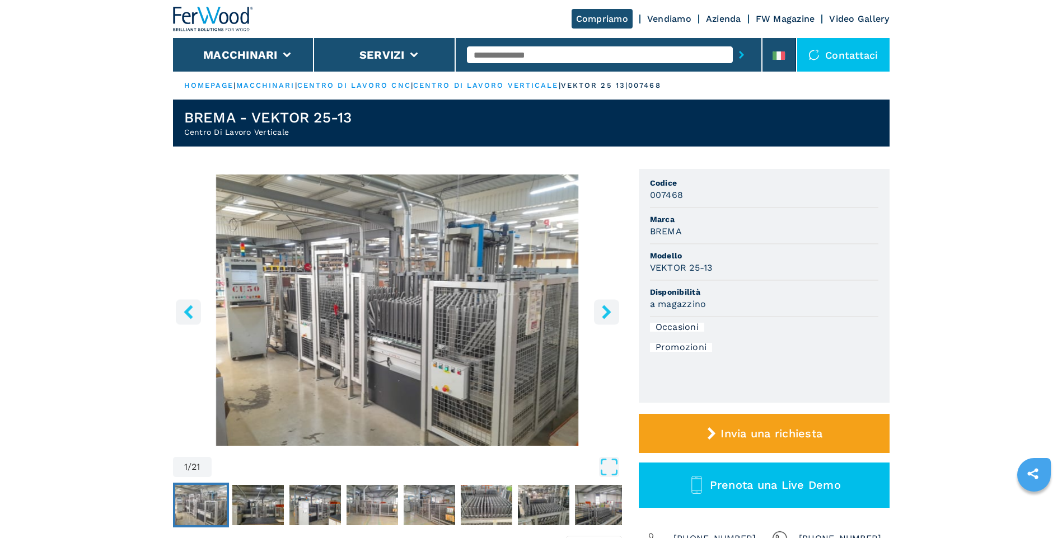
click at [605, 311] on icon "right-button" at bounding box center [607, 312] width 14 height 14
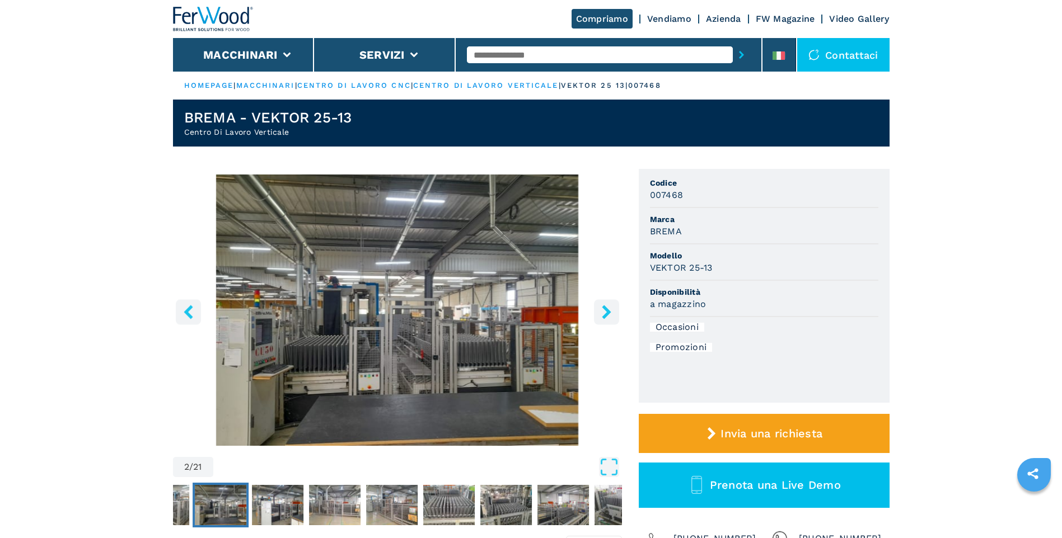
click at [605, 311] on icon "right-button" at bounding box center [607, 312] width 14 height 14
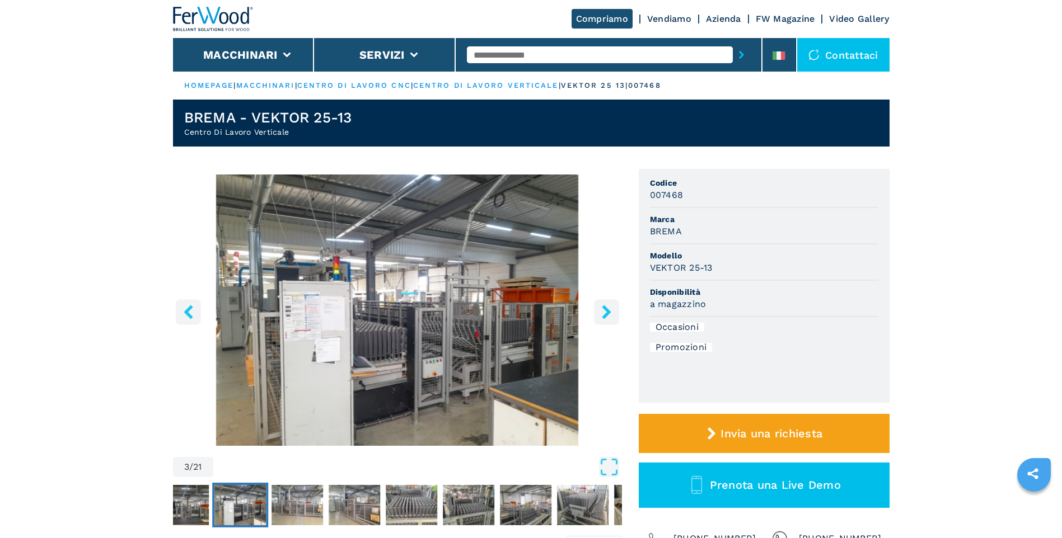
click at [605, 311] on icon "right-button" at bounding box center [607, 312] width 14 height 14
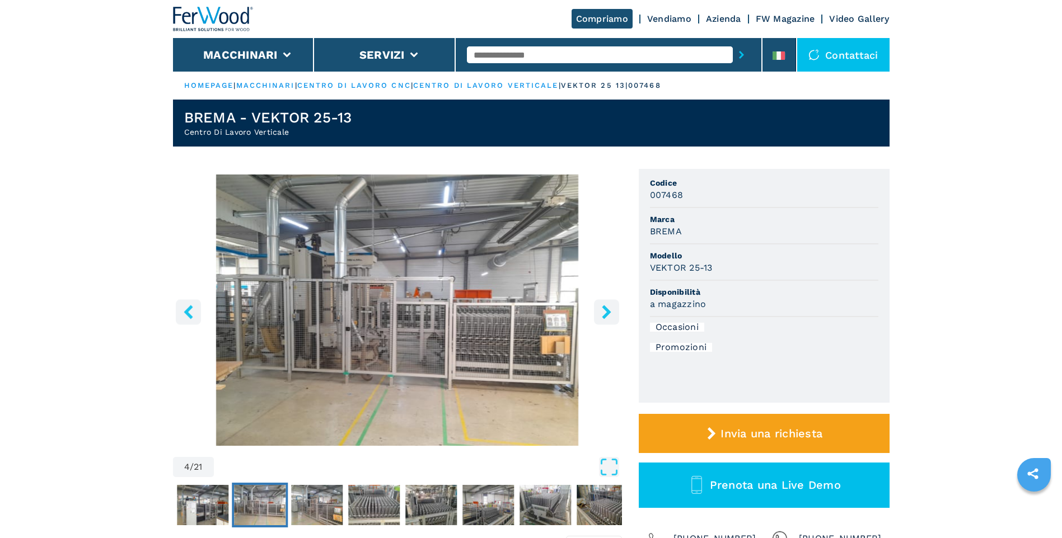
click at [605, 311] on icon "right-button" at bounding box center [607, 312] width 14 height 14
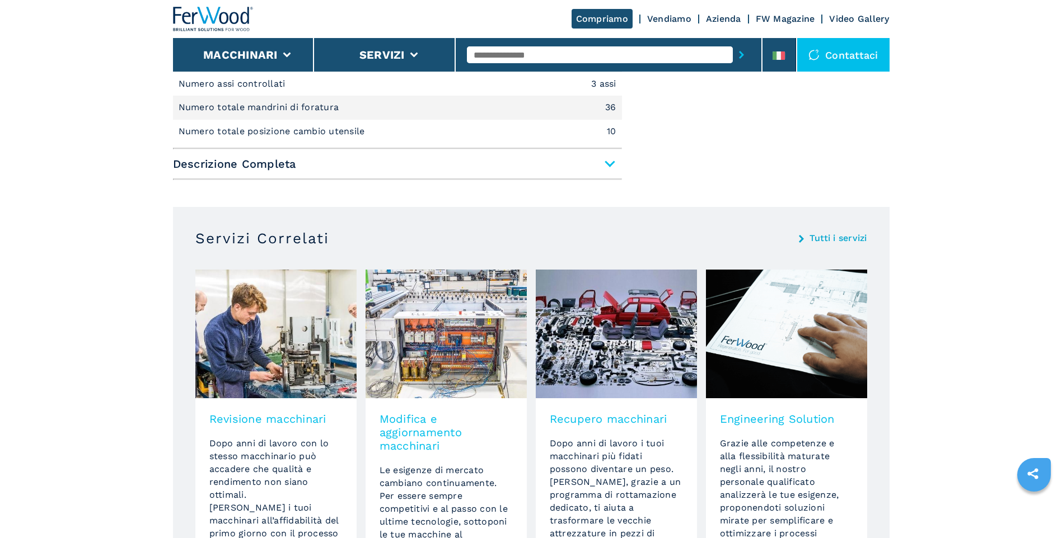
scroll to position [560, 0]
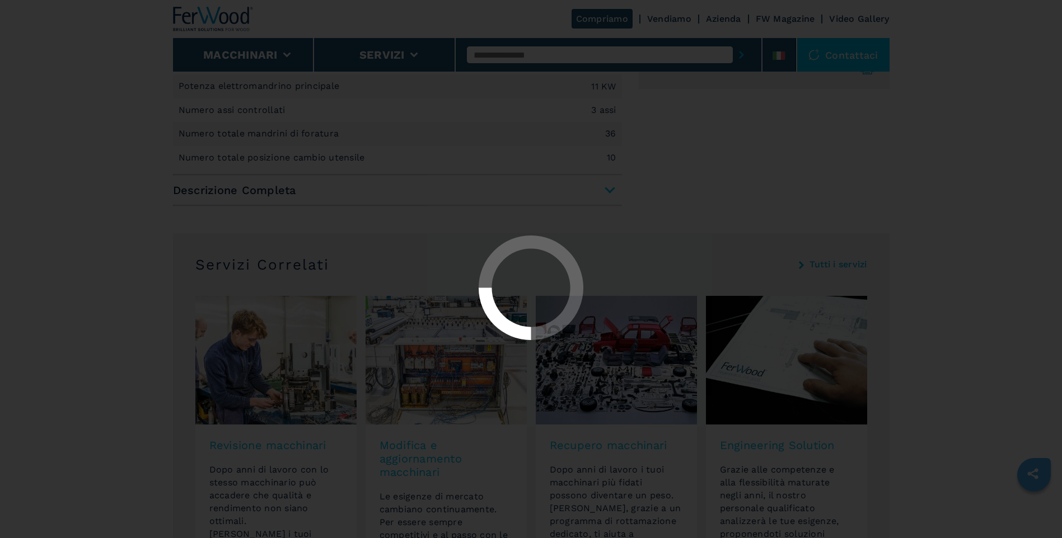
select select "**********"
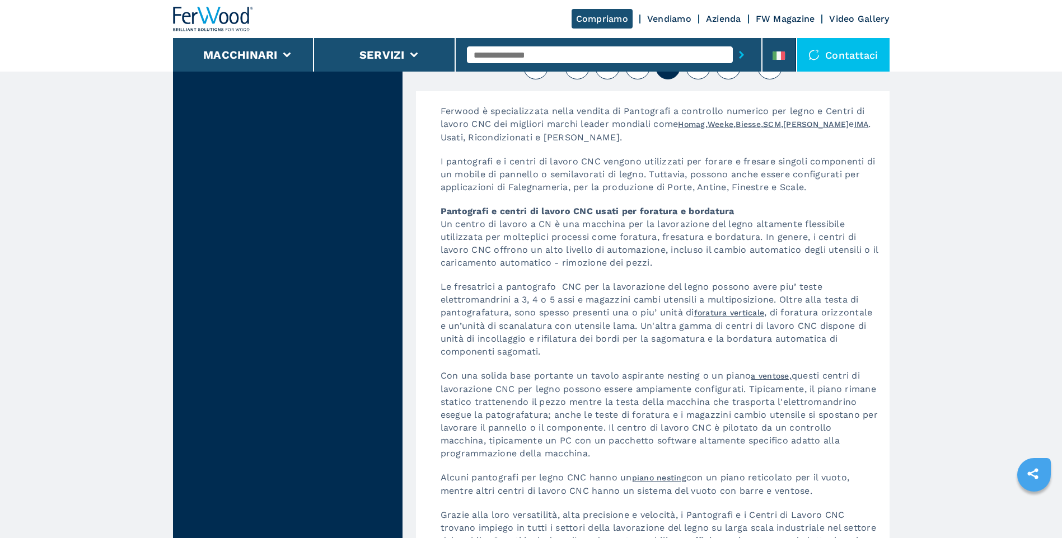
scroll to position [2799, 0]
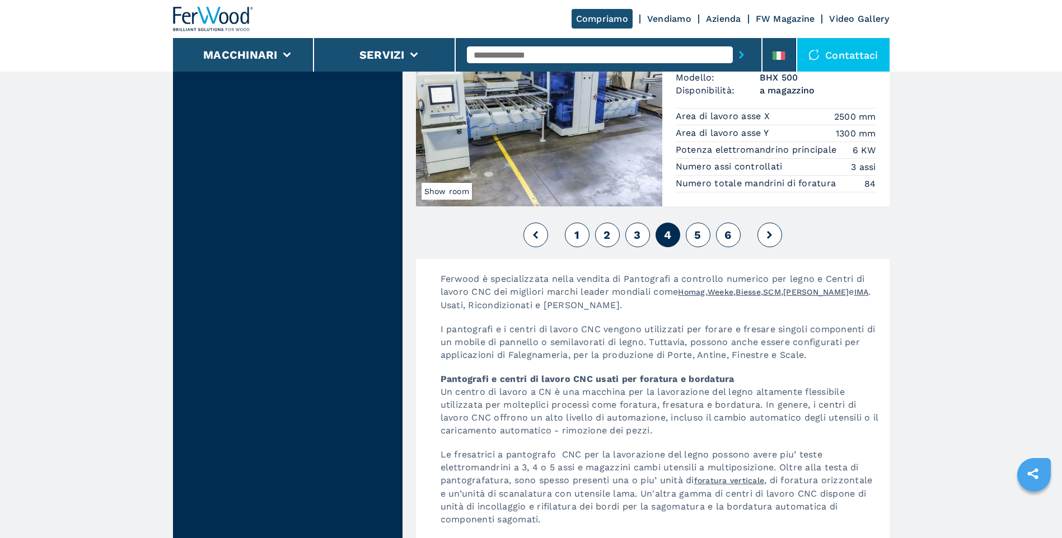
click at [702, 247] on button "5" at bounding box center [698, 235] width 25 height 25
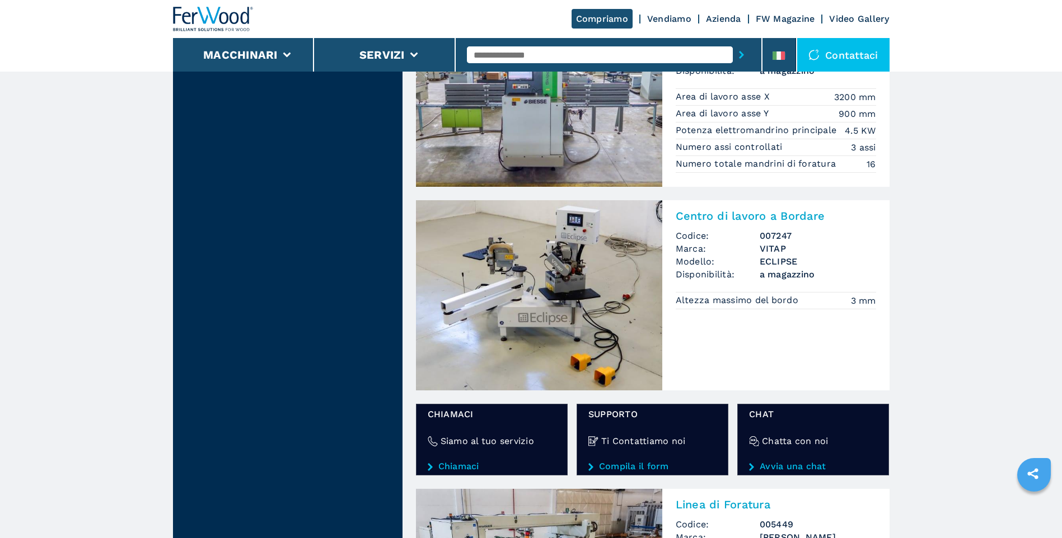
scroll to position [1623, 0]
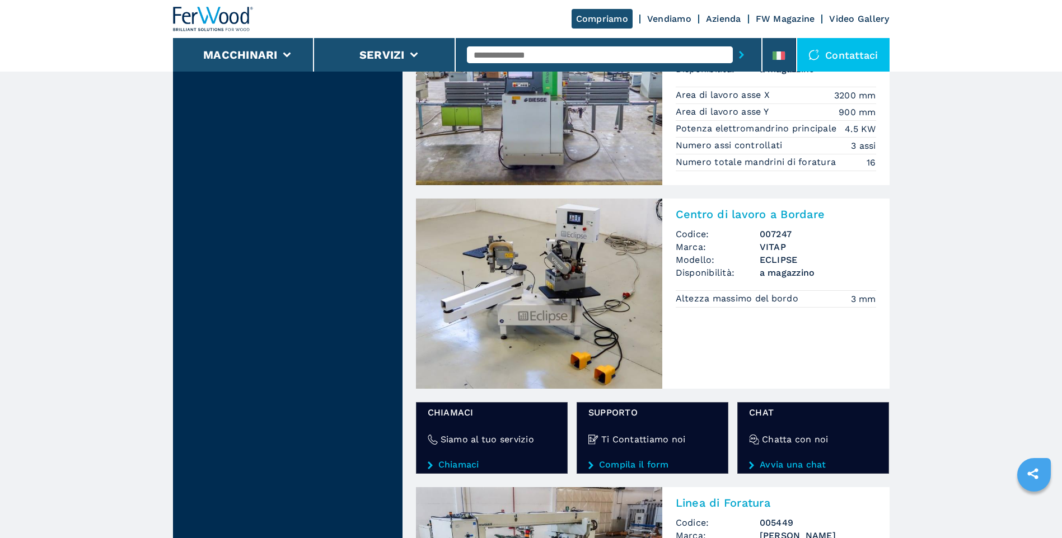
click at [578, 298] on img at bounding box center [539, 294] width 246 height 190
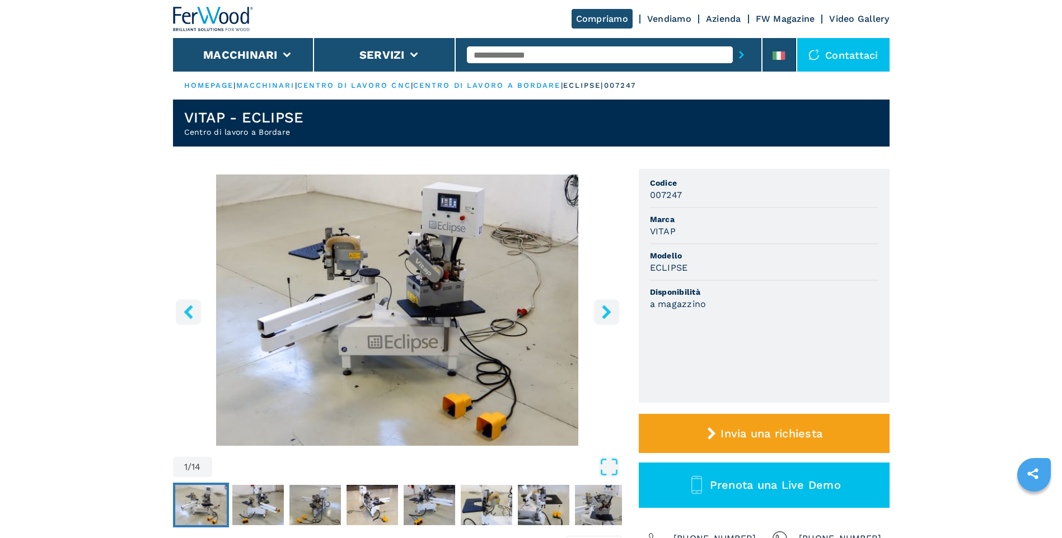
click at [605, 311] on icon "right-button" at bounding box center [607, 312] width 14 height 14
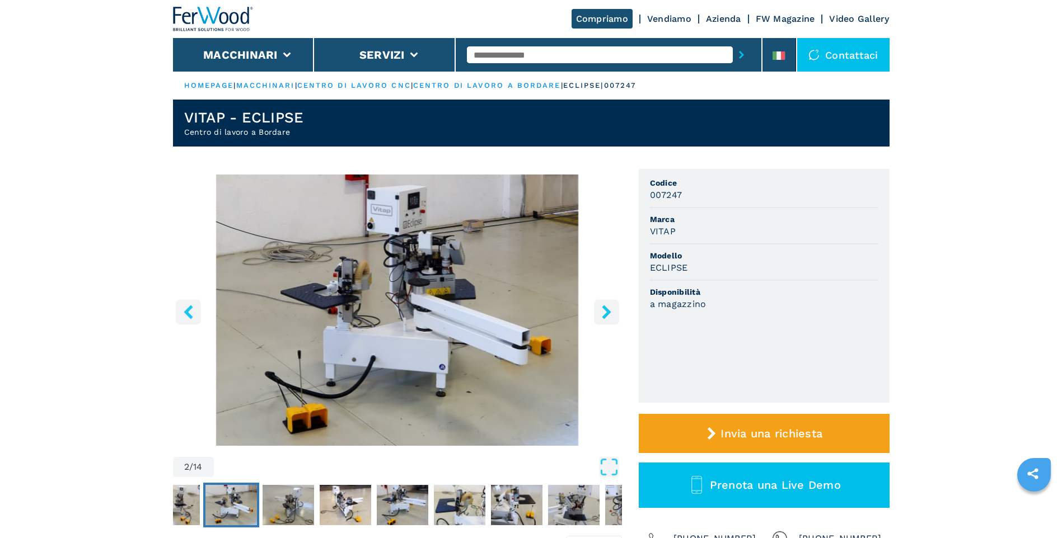
click at [607, 312] on icon "right-button" at bounding box center [606, 312] width 9 height 14
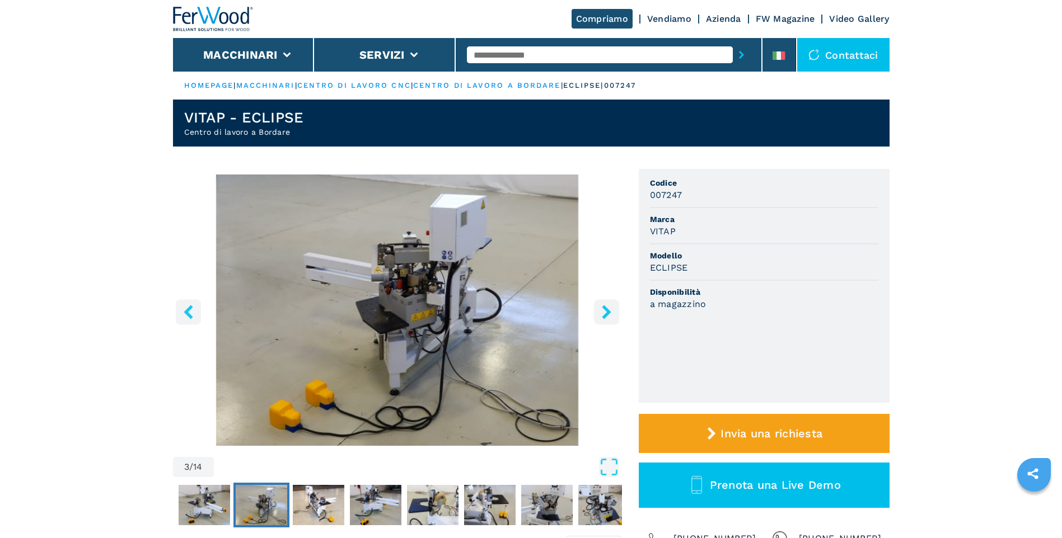
click at [607, 311] on icon "right-button" at bounding box center [606, 312] width 9 height 14
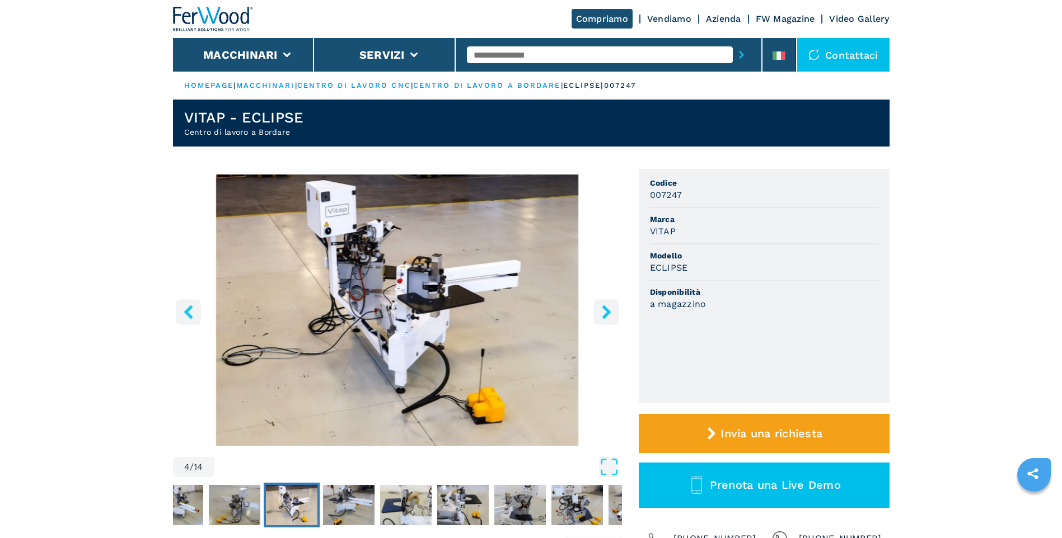
click at [607, 311] on icon "right-button" at bounding box center [606, 312] width 9 height 14
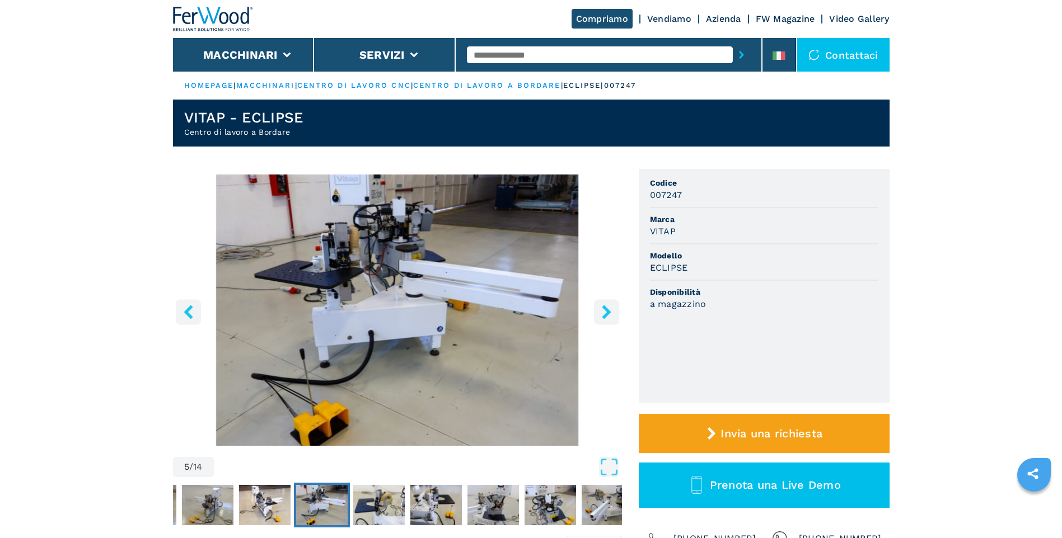
click at [607, 311] on icon "right-button" at bounding box center [606, 312] width 9 height 14
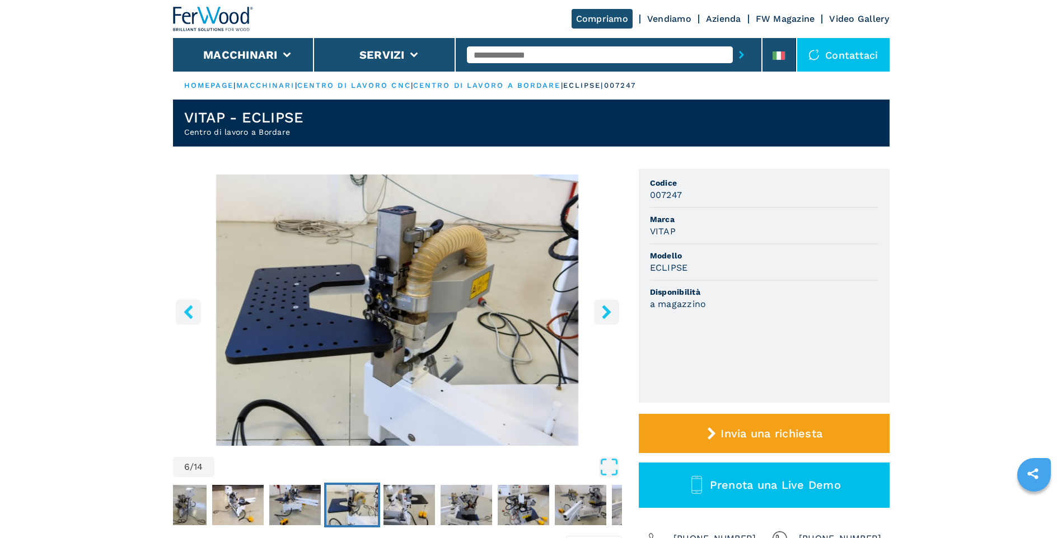
click at [607, 311] on icon "right-button" at bounding box center [606, 312] width 9 height 14
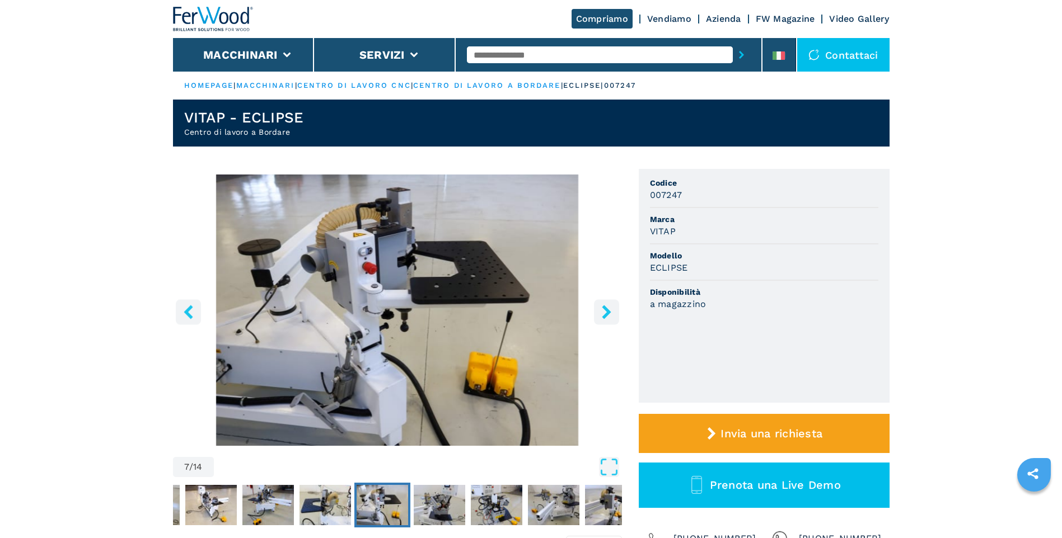
click at [607, 311] on icon "right-button" at bounding box center [606, 312] width 9 height 14
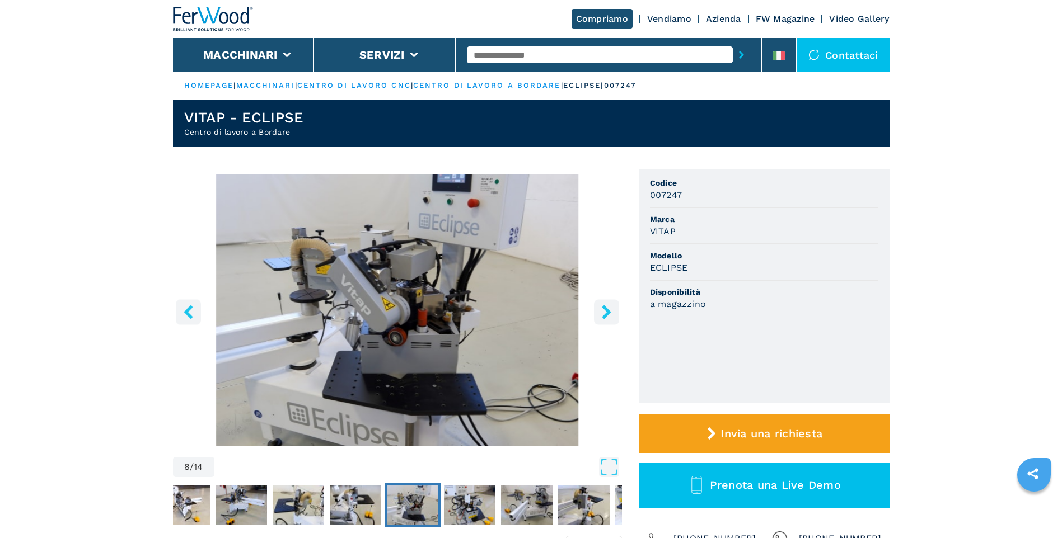
click at [607, 311] on icon "right-button" at bounding box center [606, 312] width 9 height 14
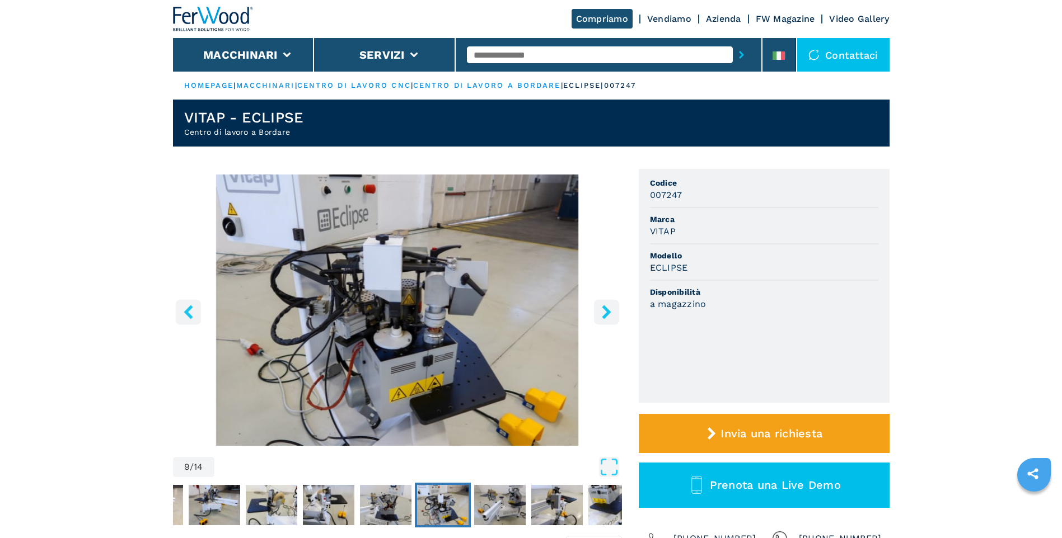
click at [607, 311] on icon "right-button" at bounding box center [606, 312] width 9 height 14
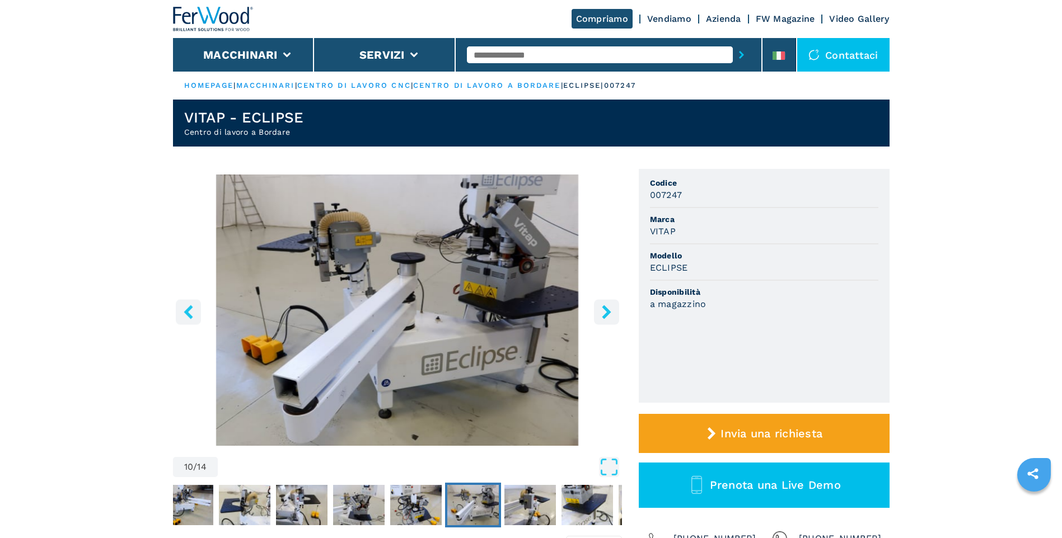
click at [607, 311] on icon "right-button" at bounding box center [606, 312] width 9 height 14
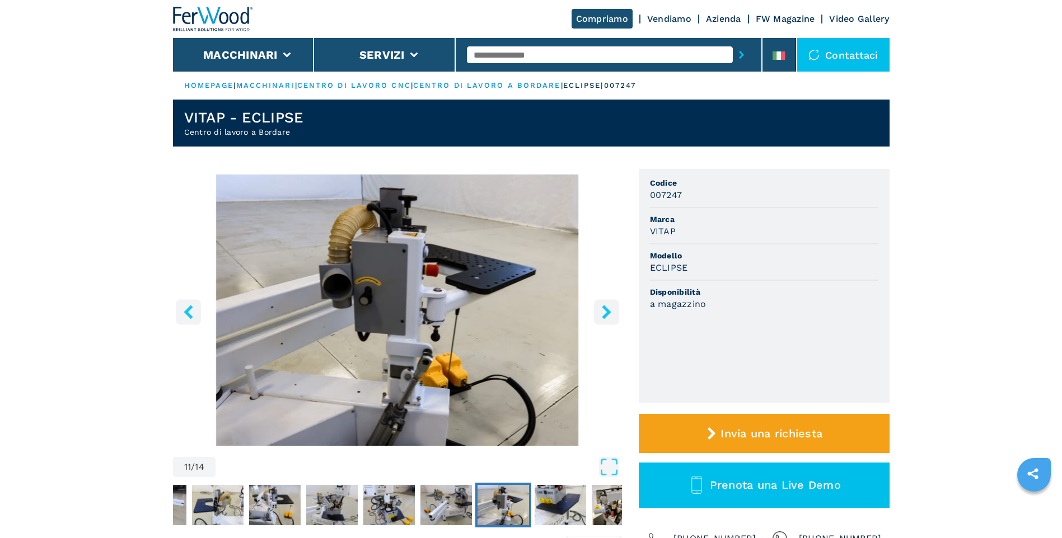
click at [607, 311] on icon "right-button" at bounding box center [606, 312] width 9 height 14
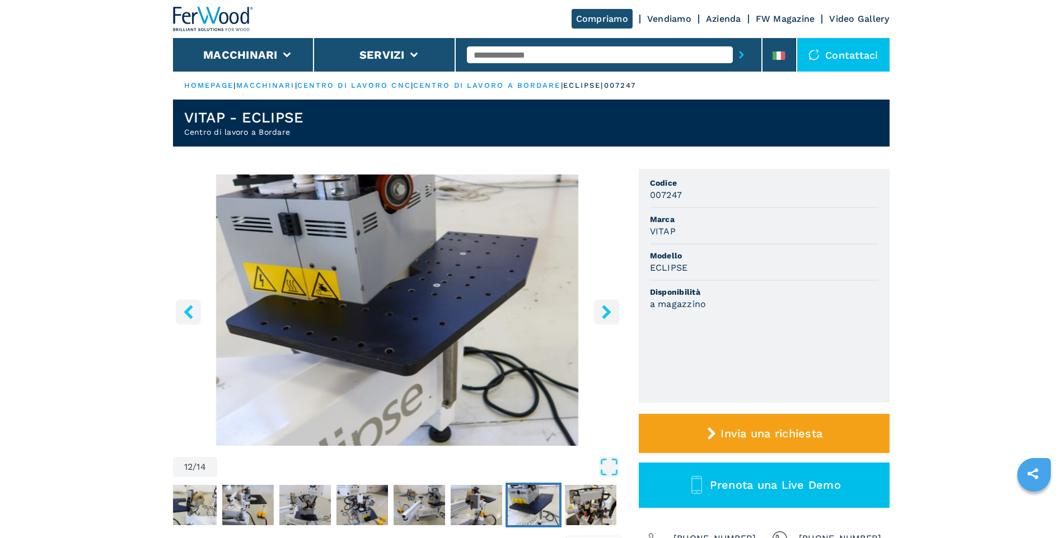
click at [607, 311] on icon "right-button" at bounding box center [606, 312] width 9 height 14
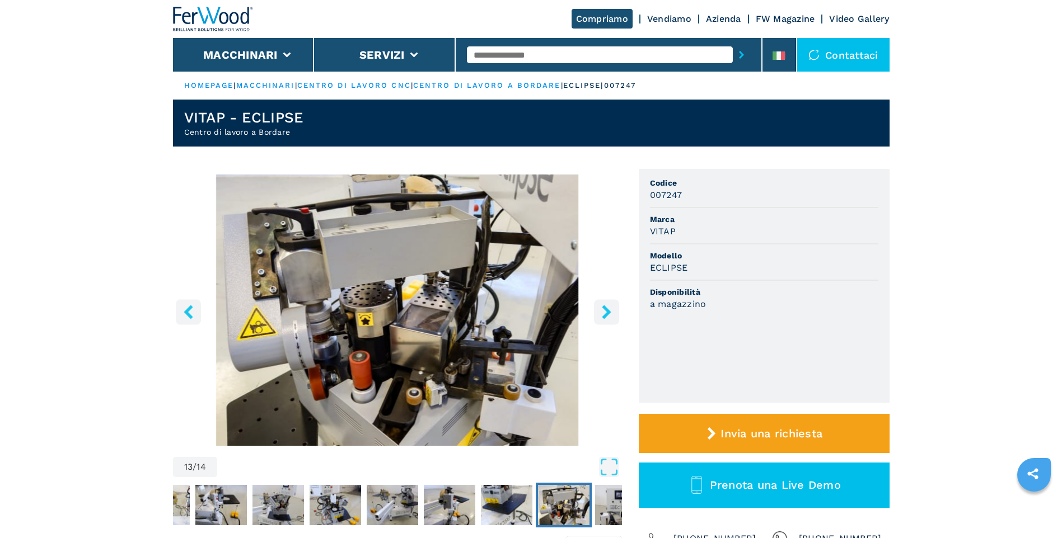
click at [607, 311] on icon "right-button" at bounding box center [606, 312] width 9 height 14
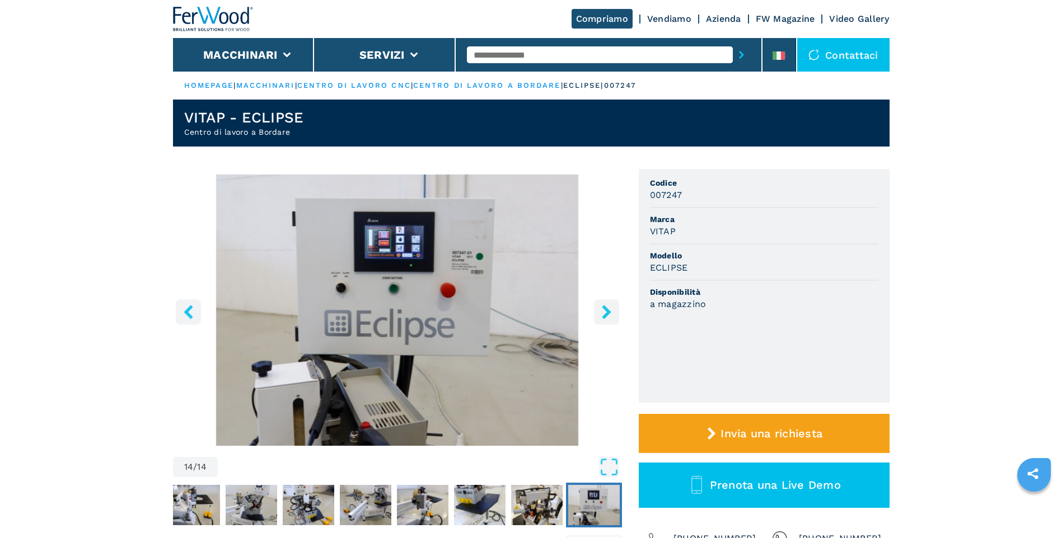
click at [607, 311] on icon "right-button" at bounding box center [606, 312] width 9 height 14
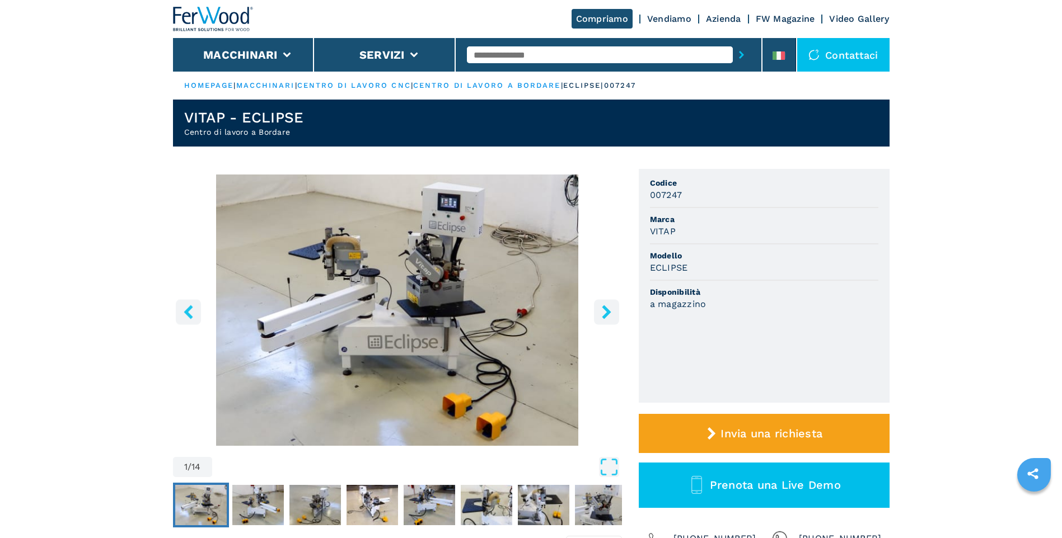
click at [607, 311] on icon "right-button" at bounding box center [606, 312] width 9 height 14
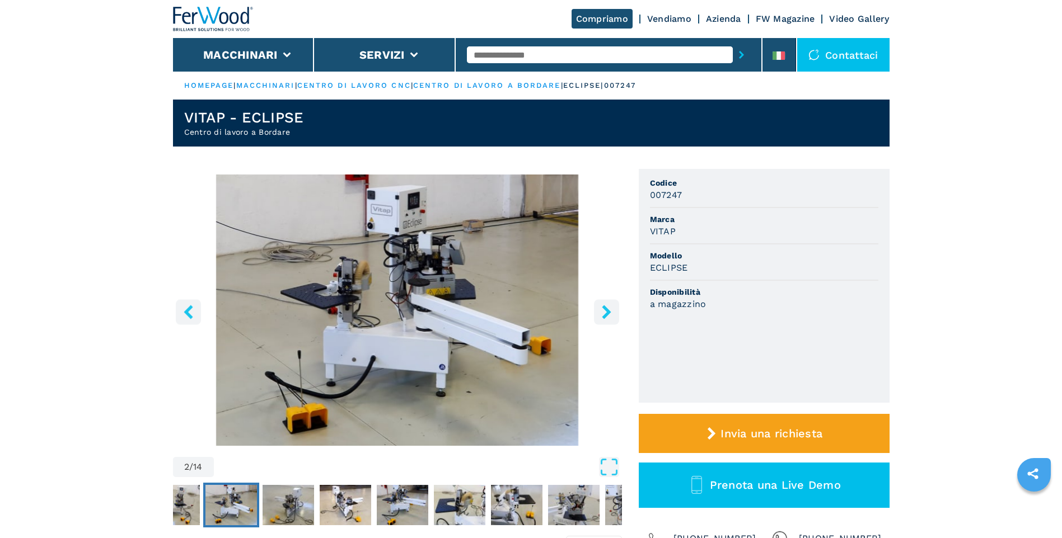
click at [607, 311] on icon "right-button" at bounding box center [606, 312] width 9 height 14
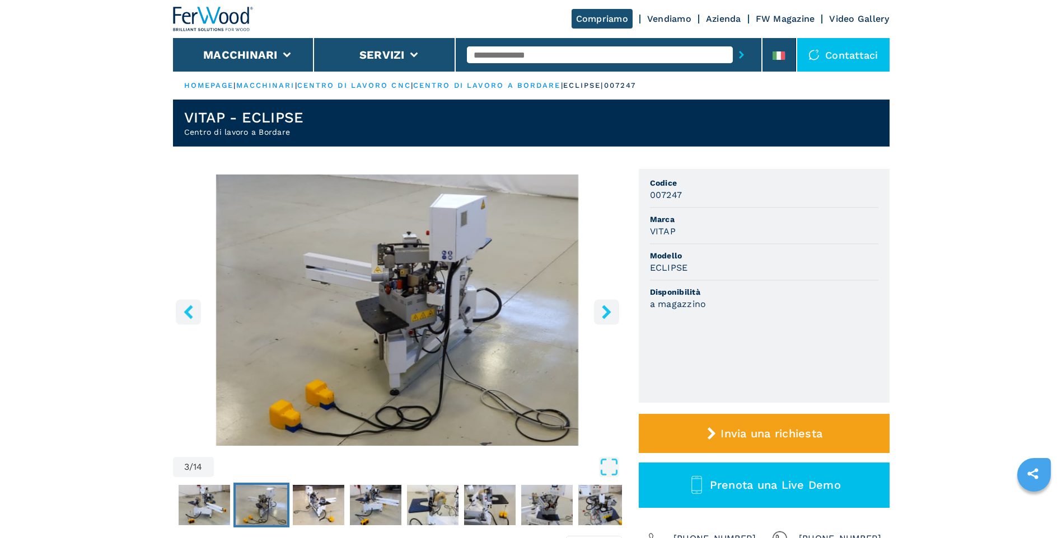
click at [607, 311] on icon "right-button" at bounding box center [606, 312] width 9 height 14
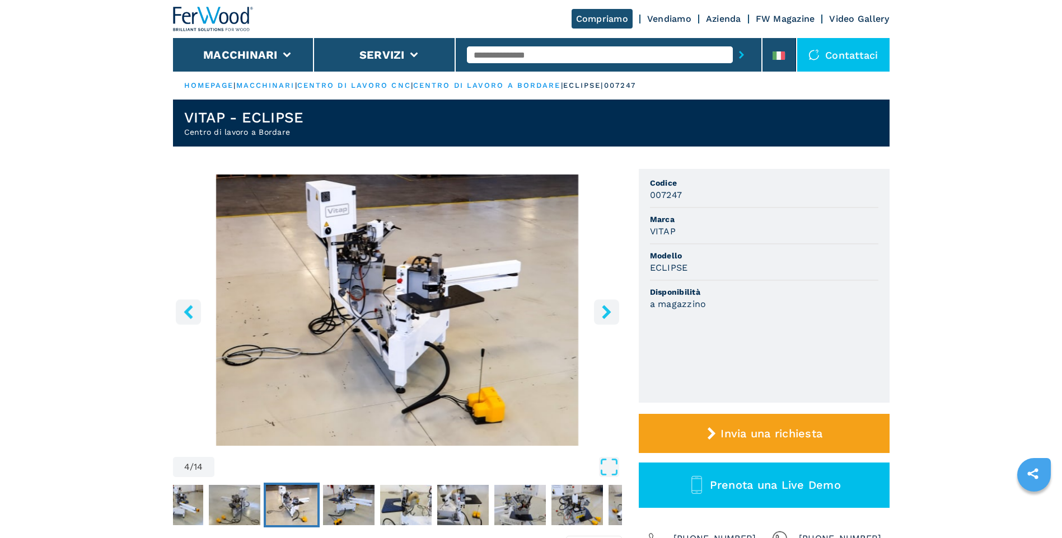
click at [607, 311] on icon "right-button" at bounding box center [606, 312] width 9 height 14
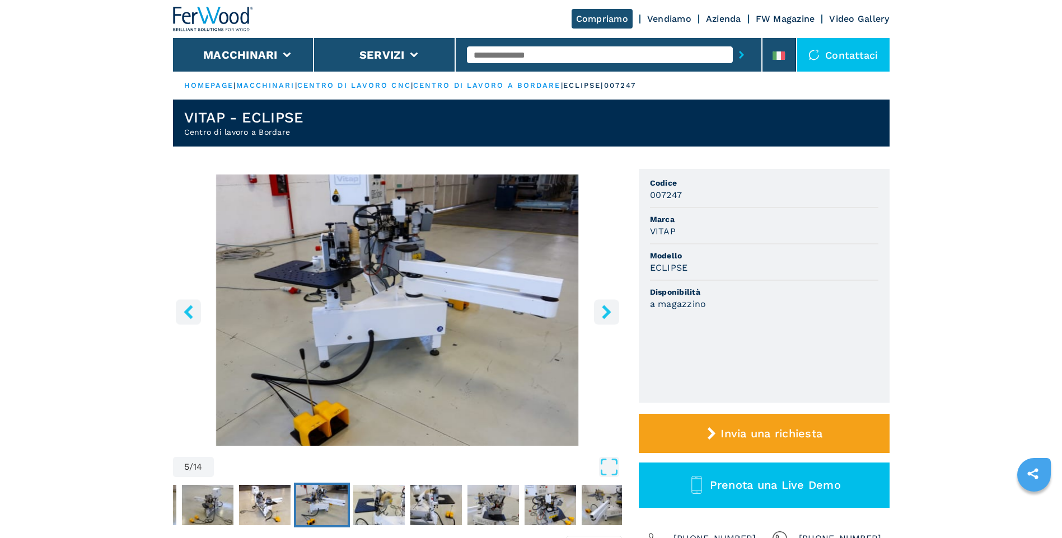
click at [607, 311] on icon "right-button" at bounding box center [606, 312] width 9 height 14
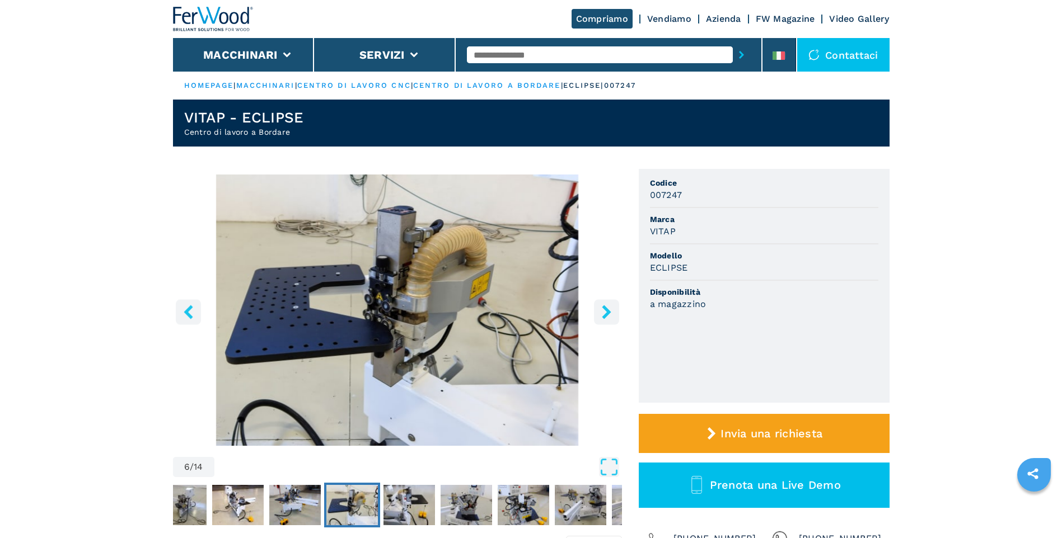
click at [606, 311] on icon "right-button" at bounding box center [606, 312] width 9 height 14
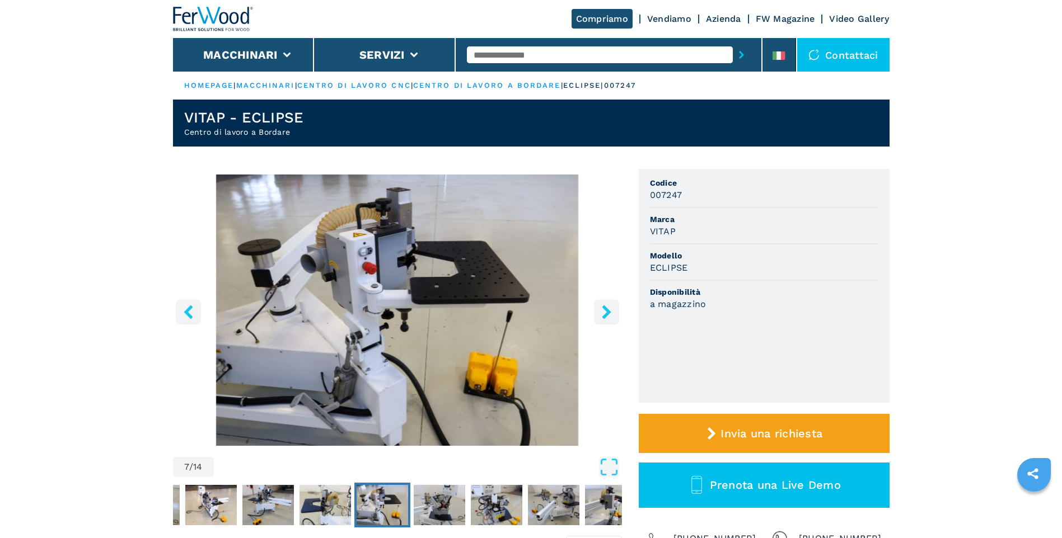
click at [606, 311] on icon "right-button" at bounding box center [606, 312] width 9 height 14
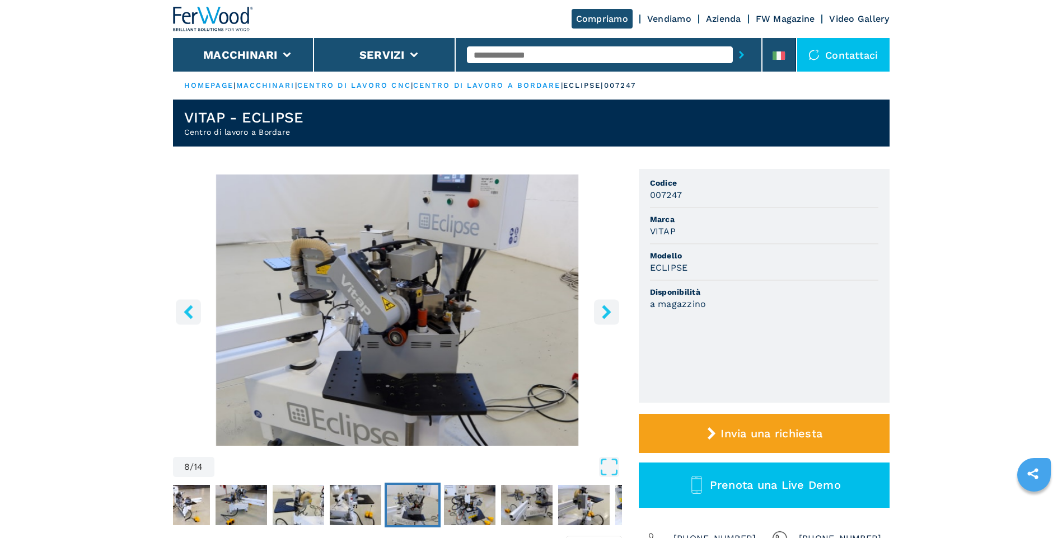
click at [606, 311] on icon "right-button" at bounding box center [606, 312] width 9 height 14
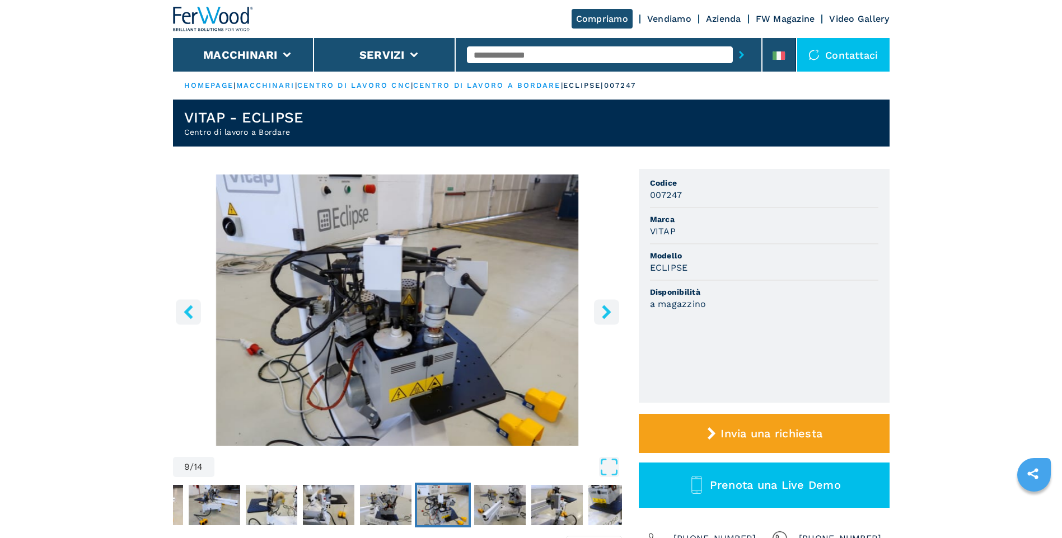
click at [606, 311] on icon "right-button" at bounding box center [606, 312] width 9 height 14
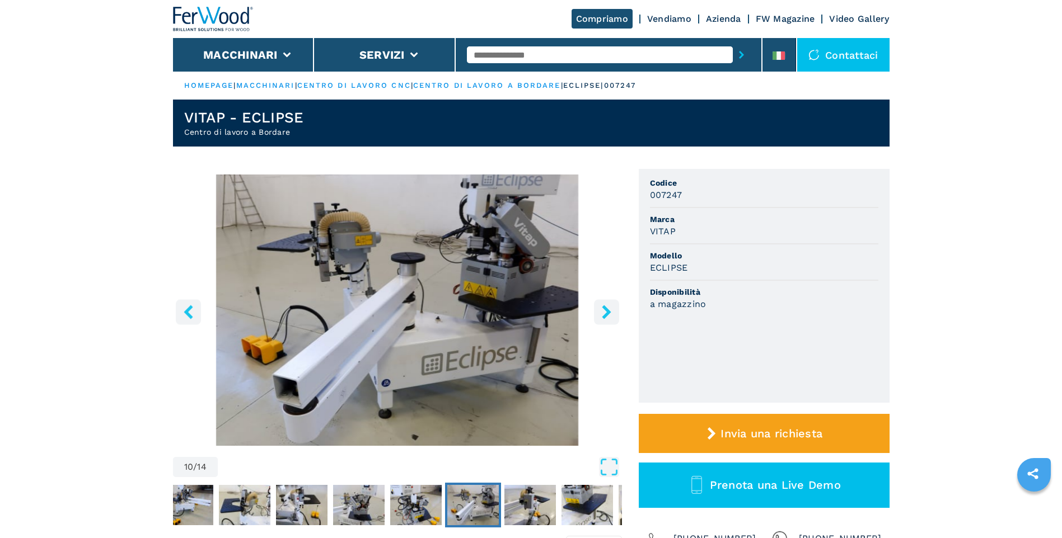
click at [606, 311] on icon "right-button" at bounding box center [606, 312] width 9 height 14
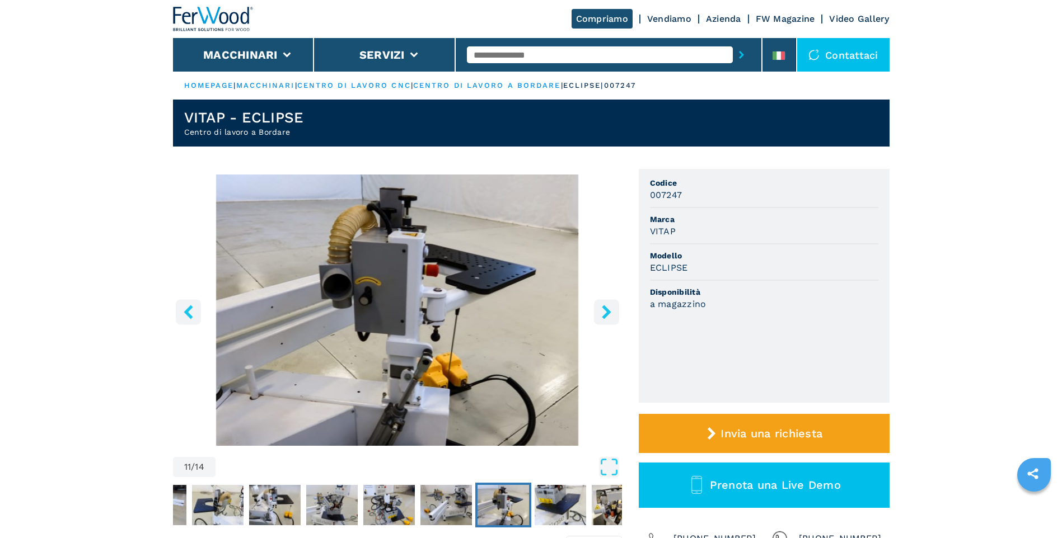
click at [606, 311] on icon "right-button" at bounding box center [606, 312] width 9 height 14
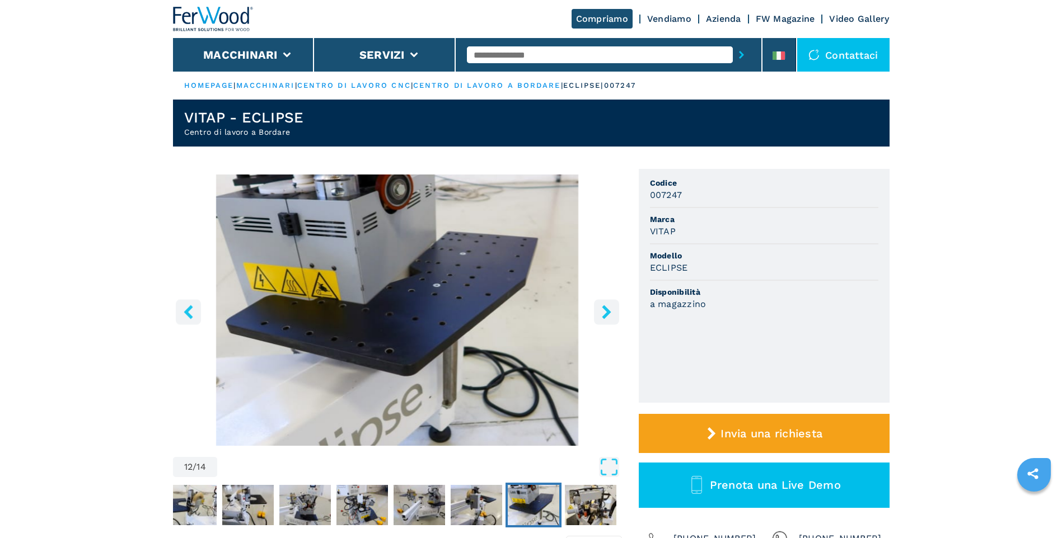
click at [606, 311] on icon "right-button" at bounding box center [606, 312] width 9 height 14
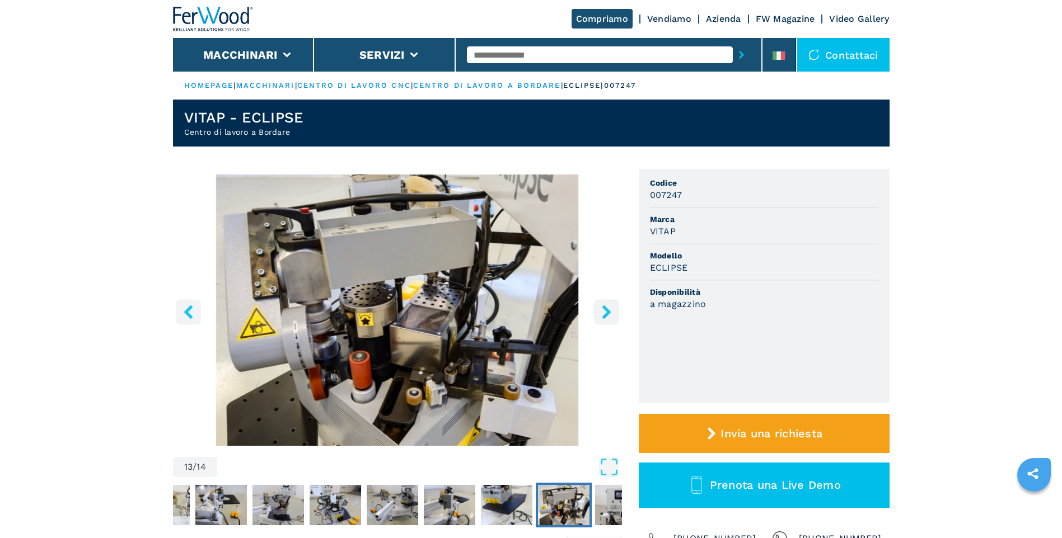
click at [606, 310] on icon "right-button" at bounding box center [606, 312] width 9 height 14
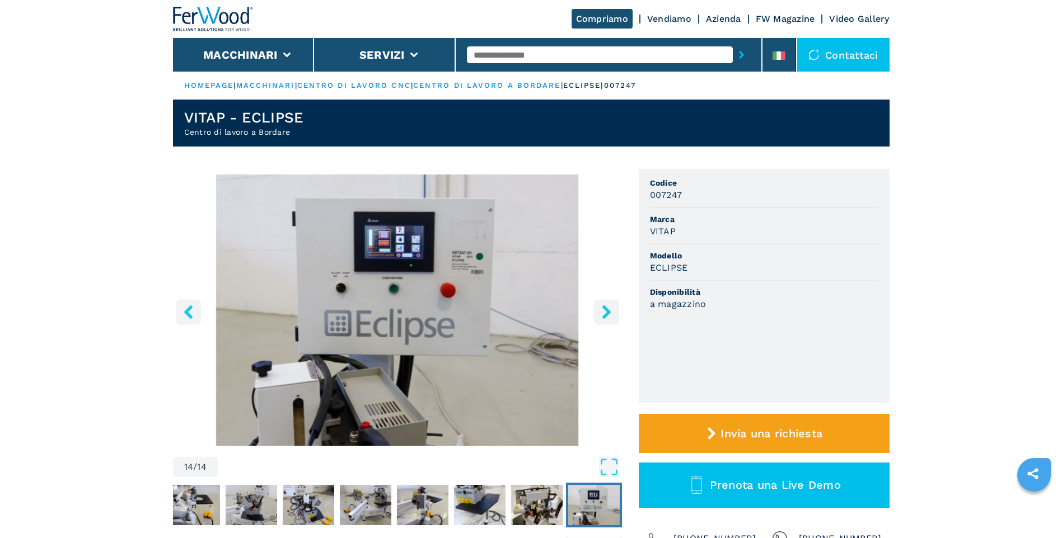
click at [606, 310] on icon "right-button" at bounding box center [606, 312] width 9 height 14
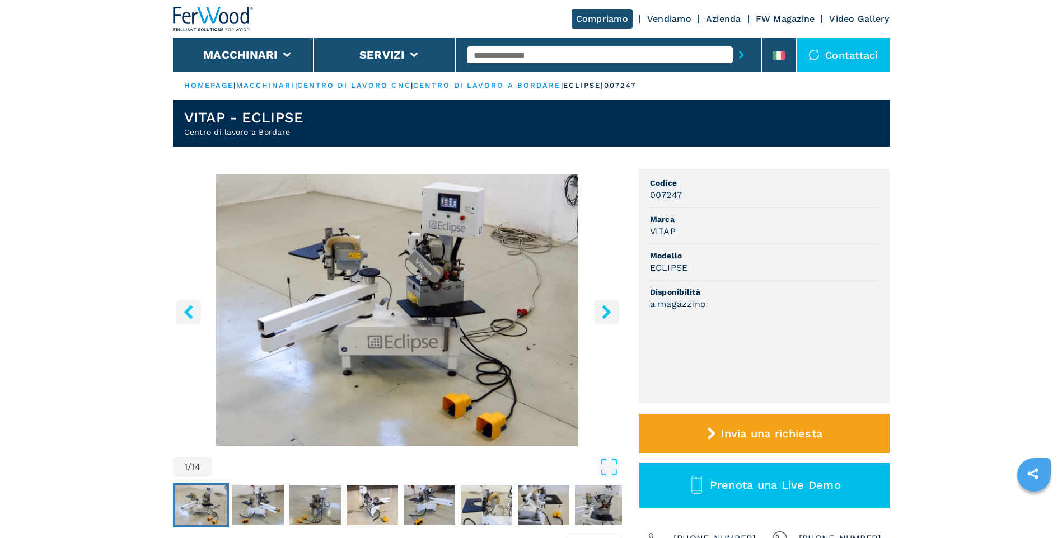
click at [606, 310] on icon "right-button" at bounding box center [606, 312] width 9 height 14
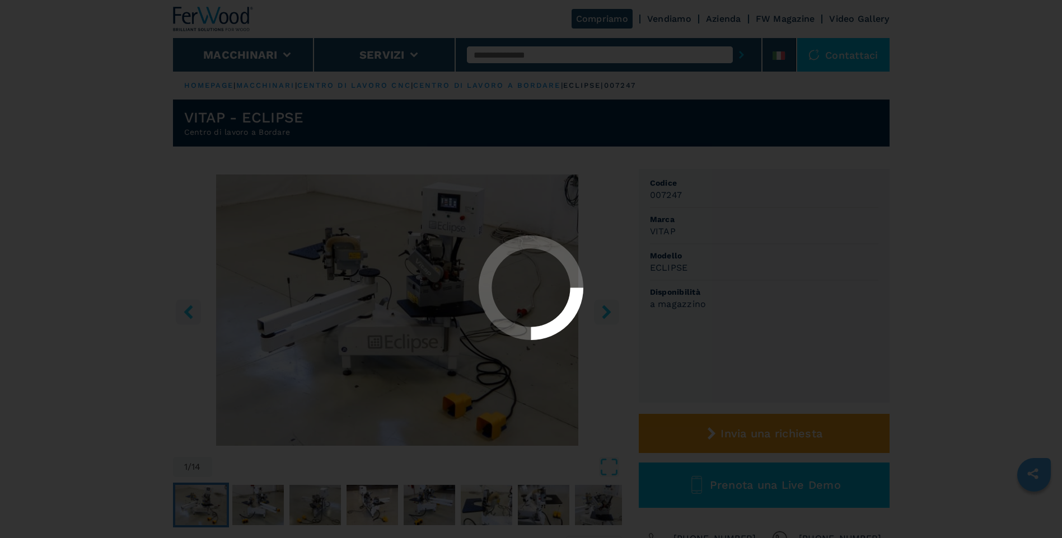
select select "**********"
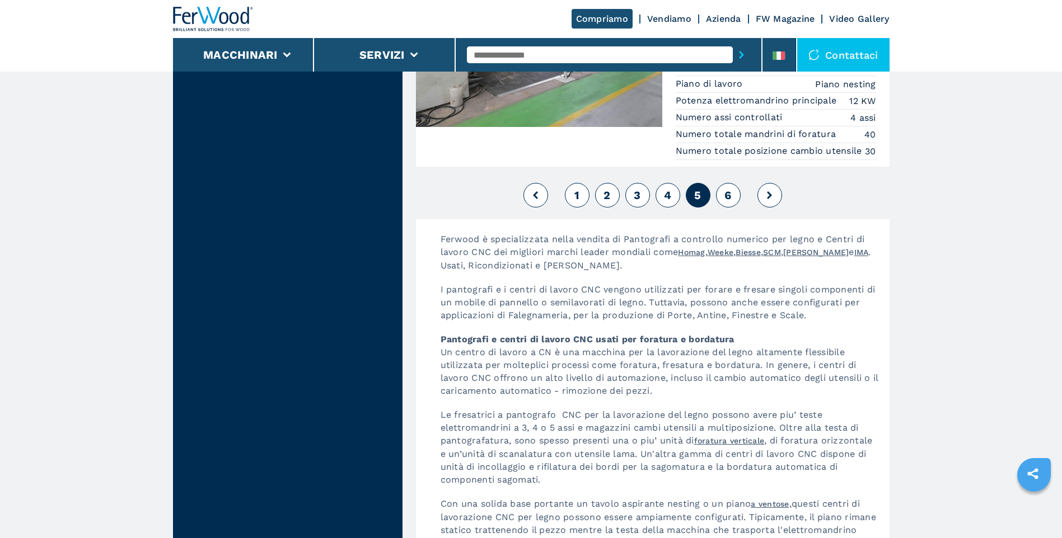
scroll to position [2799, 0]
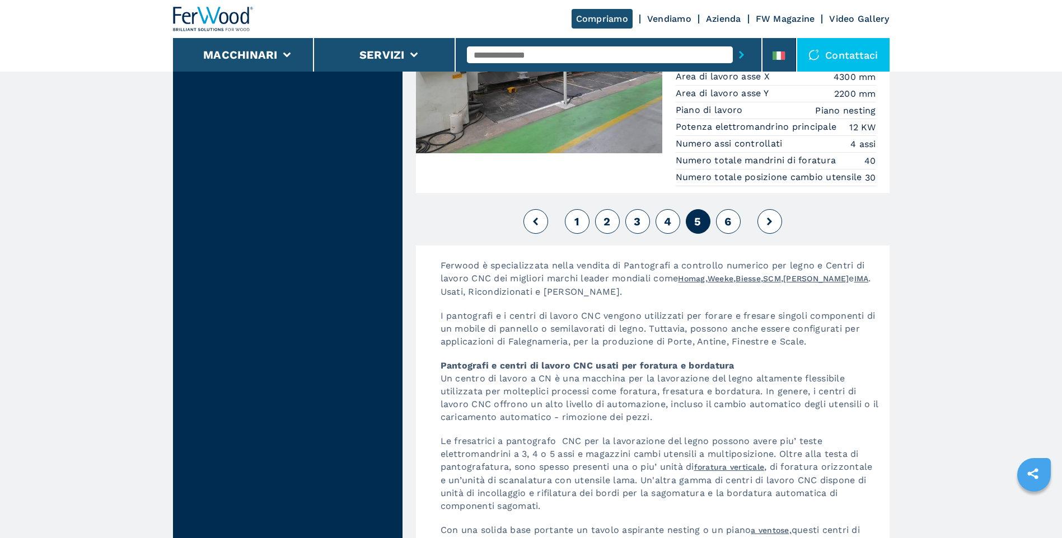
click at [727, 228] on span "6" at bounding box center [727, 221] width 7 height 13
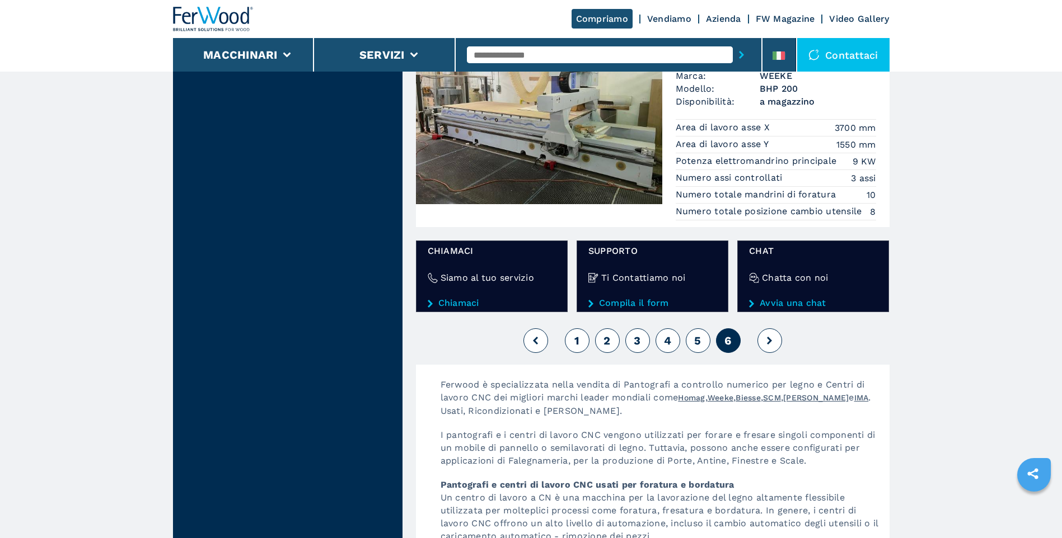
scroll to position [1064, 0]
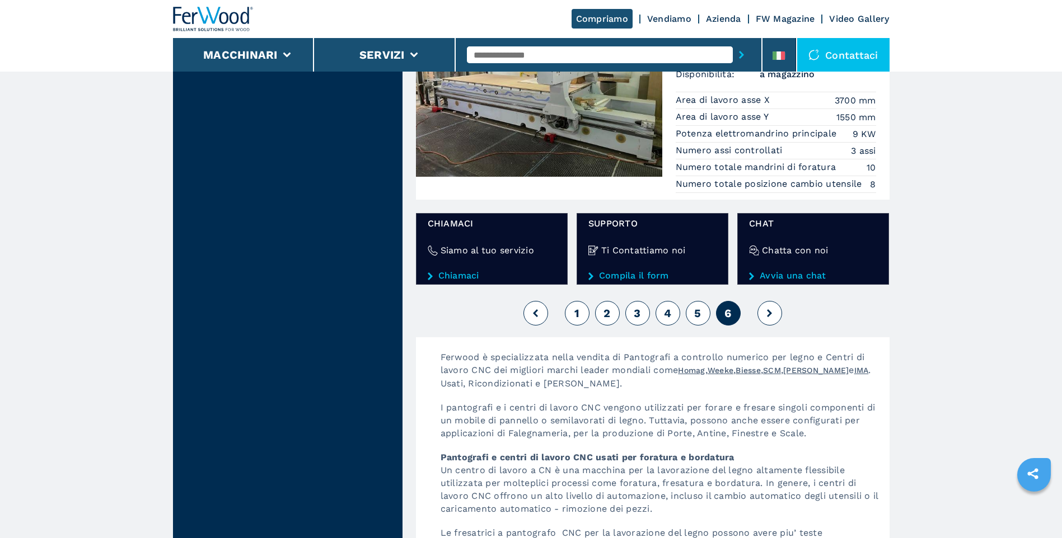
drag, startPoint x: 769, startPoint y: 311, endPoint x: 726, endPoint y: 316, distance: 43.4
click at [770, 311] on icon at bounding box center [769, 314] width 5 height 8
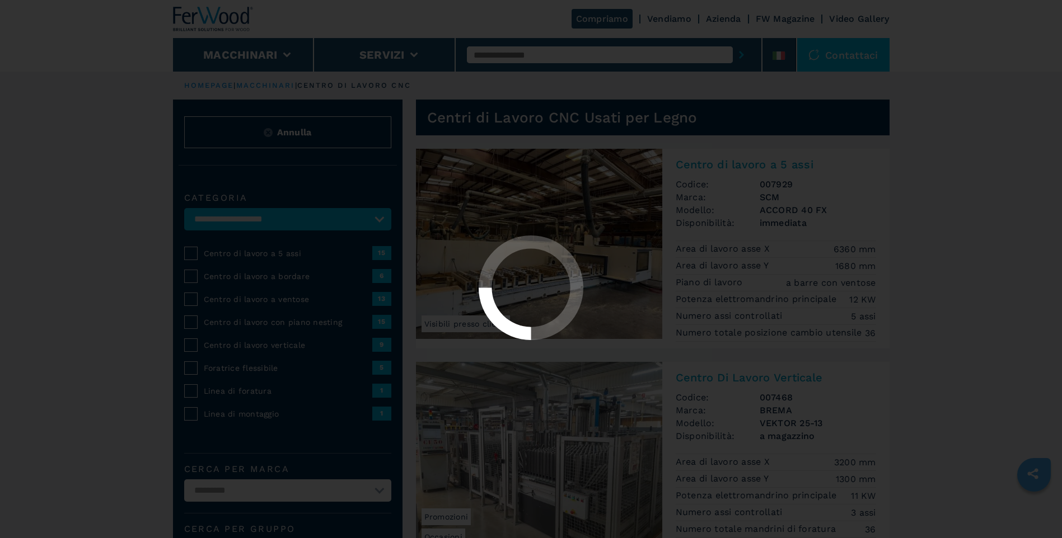
select select "**********"
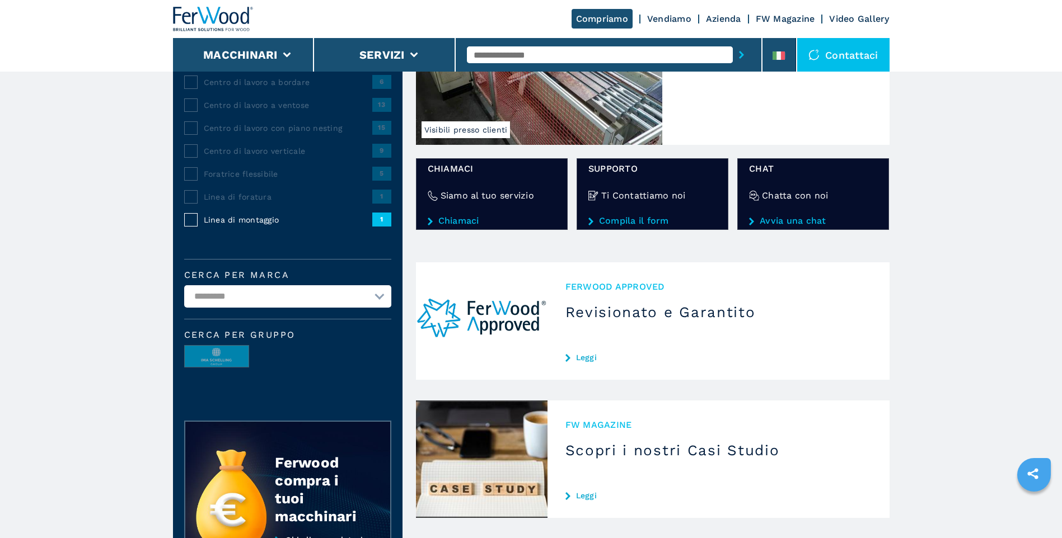
scroll to position [24, 0]
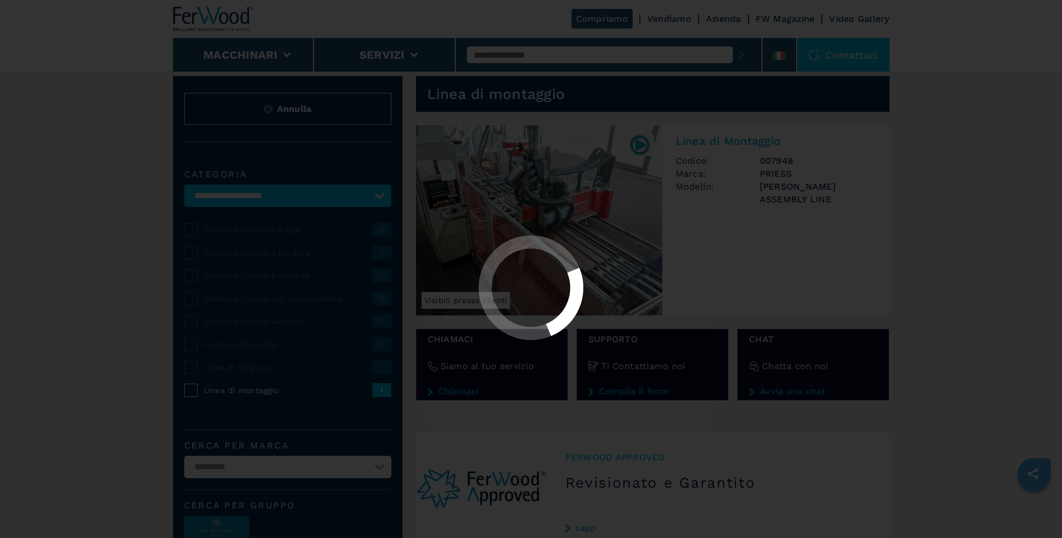
select select "**********"
